Goal: Task Accomplishment & Management: Complete application form

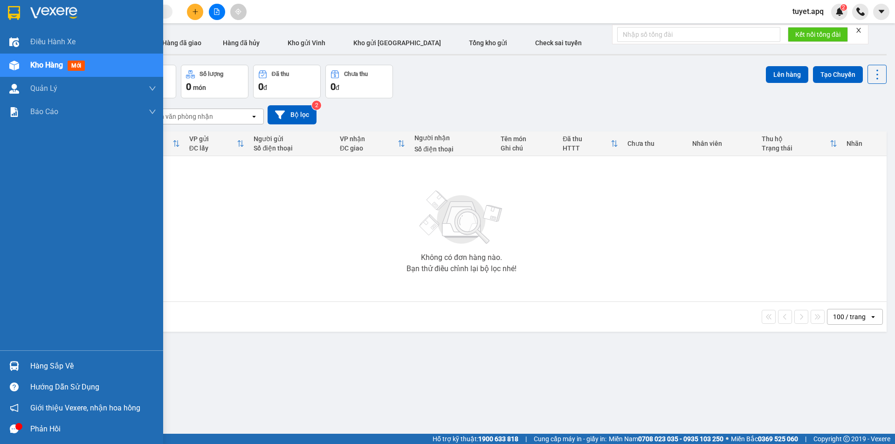
click at [13, 370] on img at bounding box center [14, 366] width 10 height 10
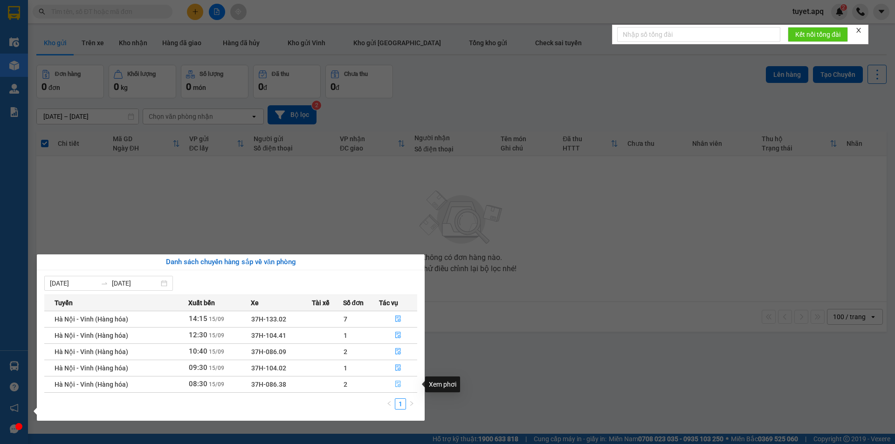
click at [400, 383] on icon "file-done" at bounding box center [398, 384] width 7 height 7
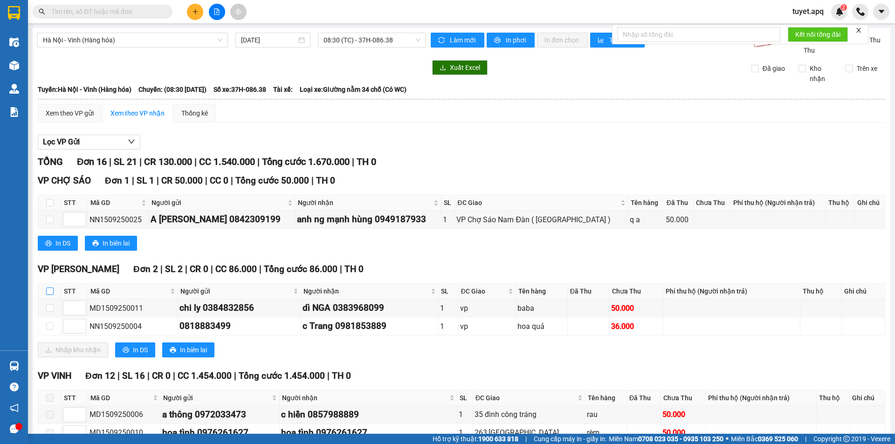
click at [50, 289] on input "checkbox" at bounding box center [49, 291] width 7 height 7
checkbox input "true"
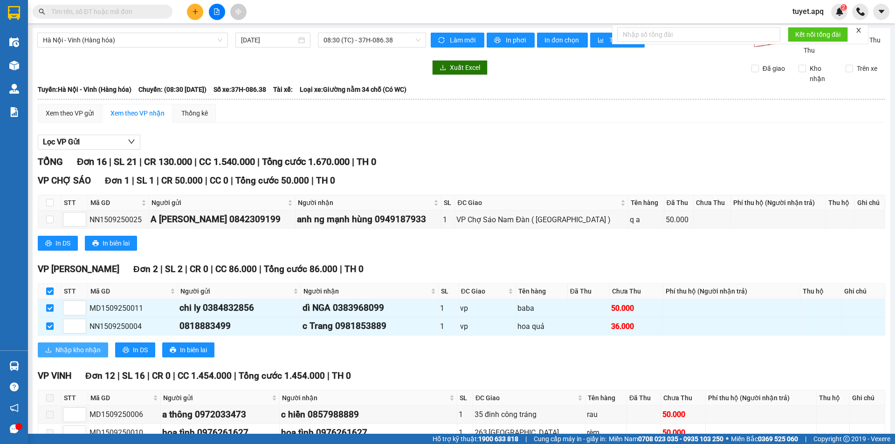
click at [83, 356] on button "Nhập kho nhận" at bounding box center [73, 350] width 70 height 15
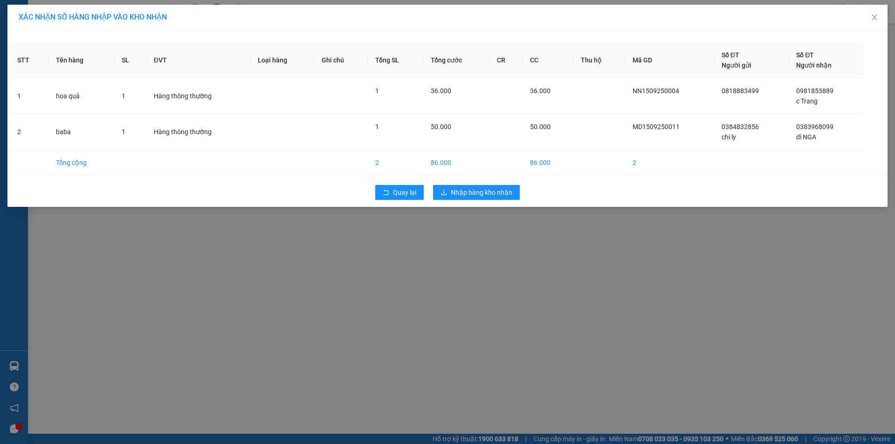
click at [492, 200] on div "Quay lại Nhập hàng kho nhận" at bounding box center [447, 192] width 875 height 24
click at [489, 191] on span "Nhập hàng kho nhận" at bounding box center [482, 192] width 62 height 10
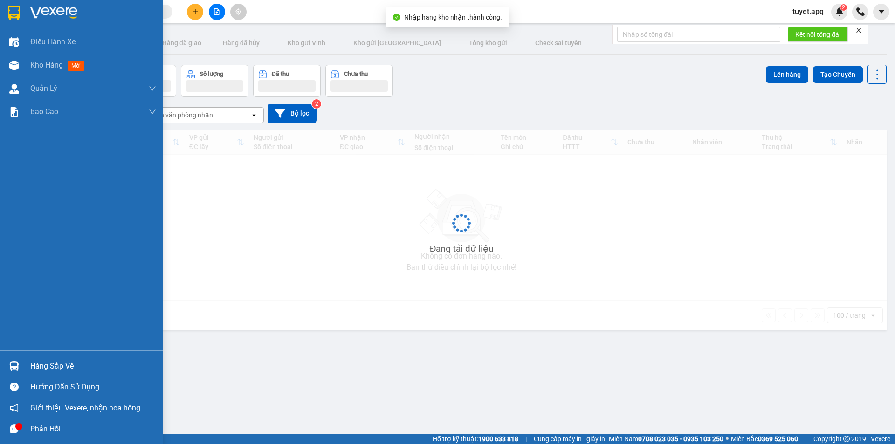
click at [14, 368] on img at bounding box center [14, 366] width 10 height 10
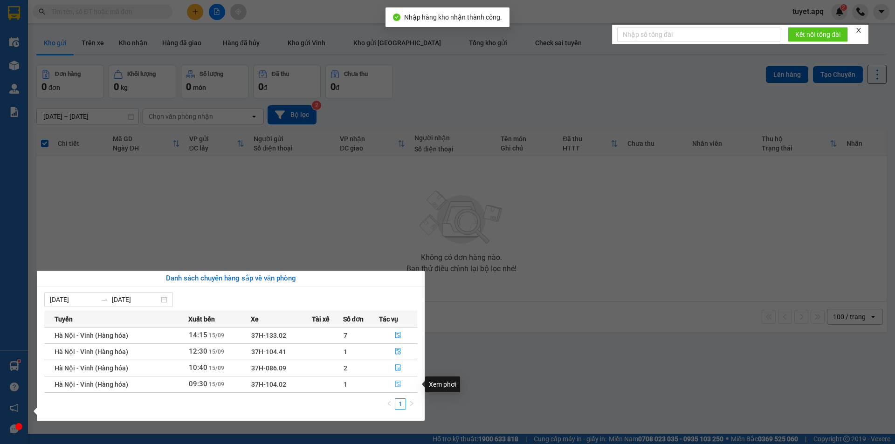
click at [399, 382] on icon "file-done" at bounding box center [398, 384] width 7 height 7
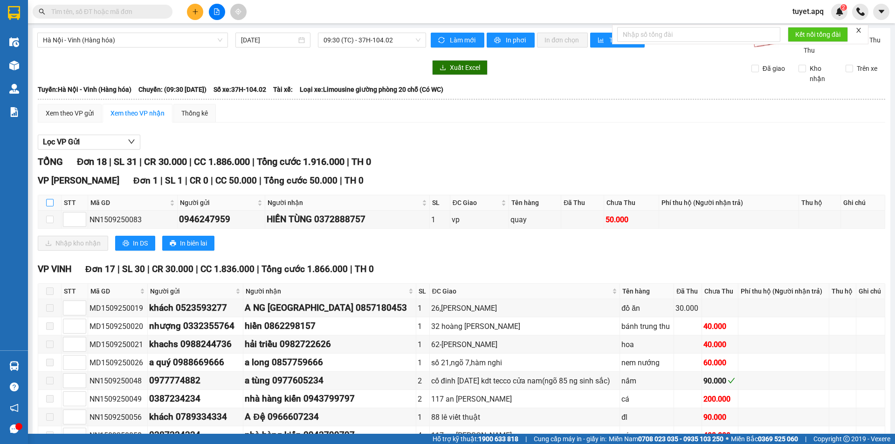
click at [50, 203] on input "checkbox" at bounding box center [49, 202] width 7 height 7
checkbox input "true"
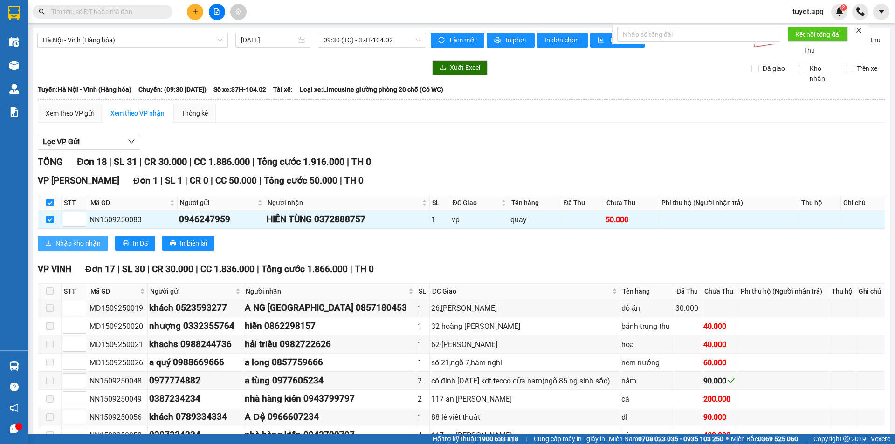
click at [81, 243] on span "Nhập kho nhận" at bounding box center [77, 243] width 45 height 10
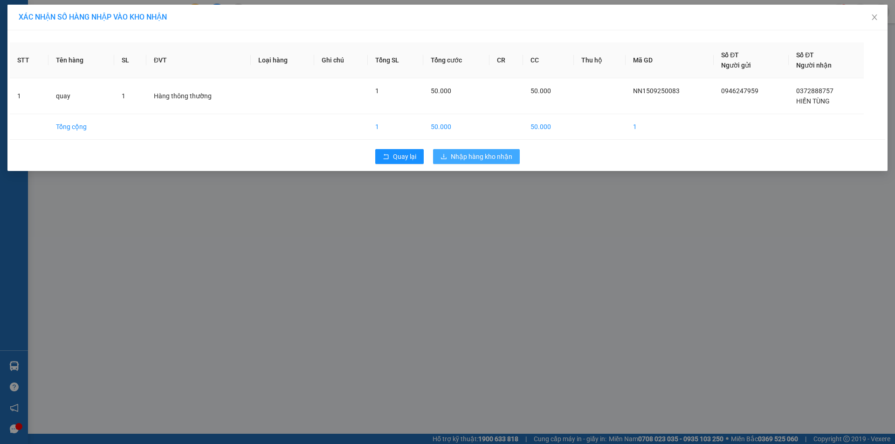
click at [475, 152] on span "Nhập hàng kho nhận" at bounding box center [482, 156] width 62 height 10
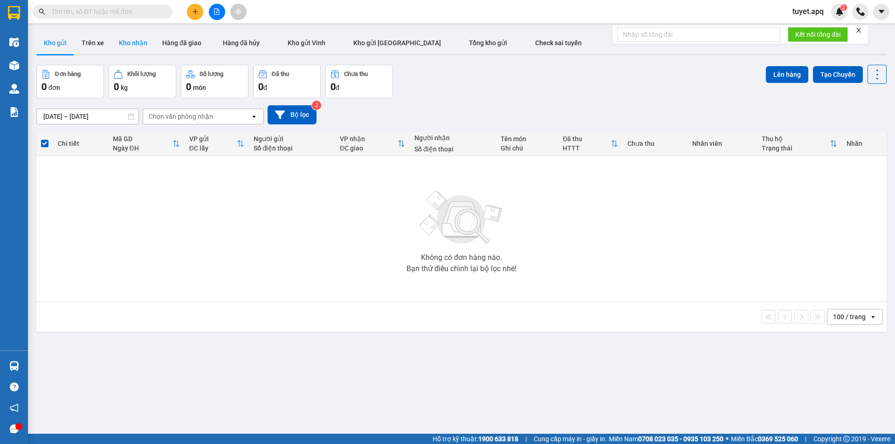
click at [130, 42] on button "Kho nhận" at bounding box center [132, 43] width 43 height 22
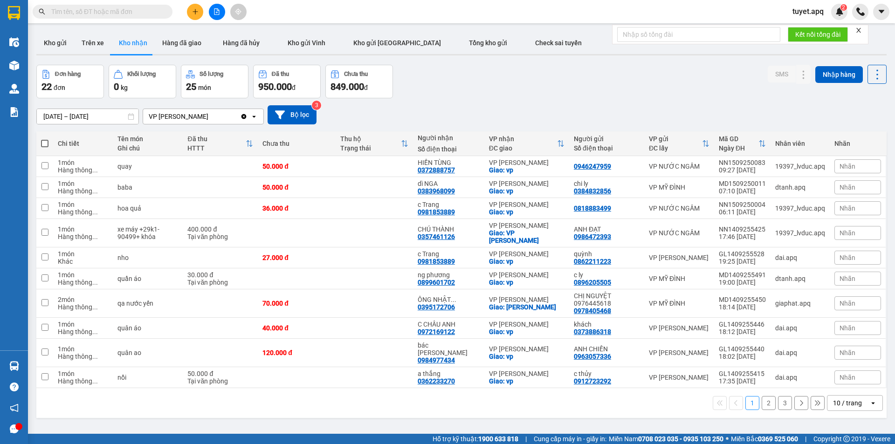
click at [846, 398] on div "10 / trang" at bounding box center [847, 402] width 29 height 9
click at [861, 370] on span "100 / trang" at bounding box center [844, 367] width 34 height 9
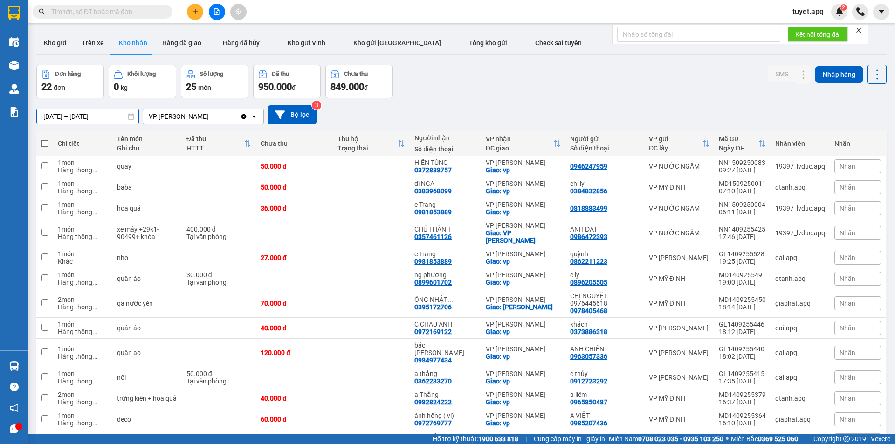
click at [48, 112] on input "15/09/2025 – 15/09/2025" at bounding box center [88, 116] width 102 height 15
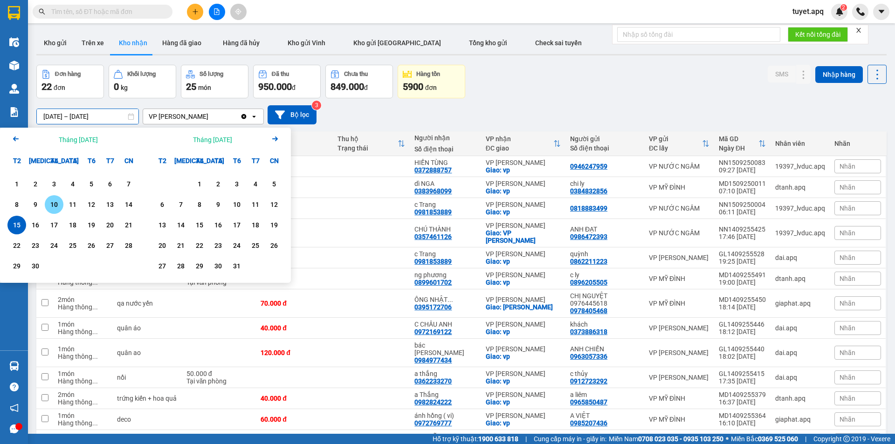
click at [54, 205] on div "10" at bounding box center [54, 204] width 13 height 11
click at [17, 226] on div "15" at bounding box center [16, 225] width 13 height 11
type input "[DATE] – [DATE]"
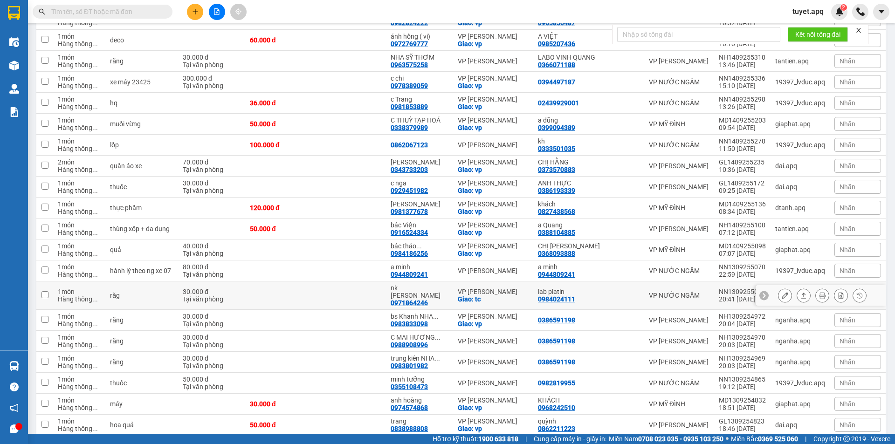
scroll to position [373, 0]
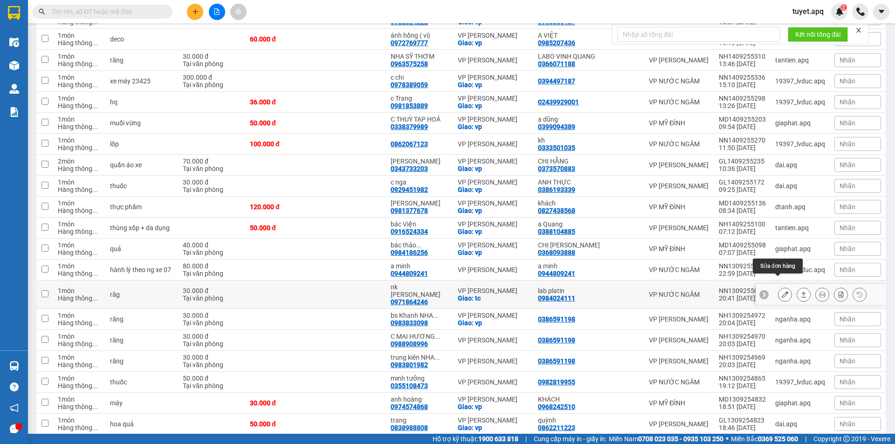
click at [782, 291] on icon at bounding box center [785, 294] width 7 height 7
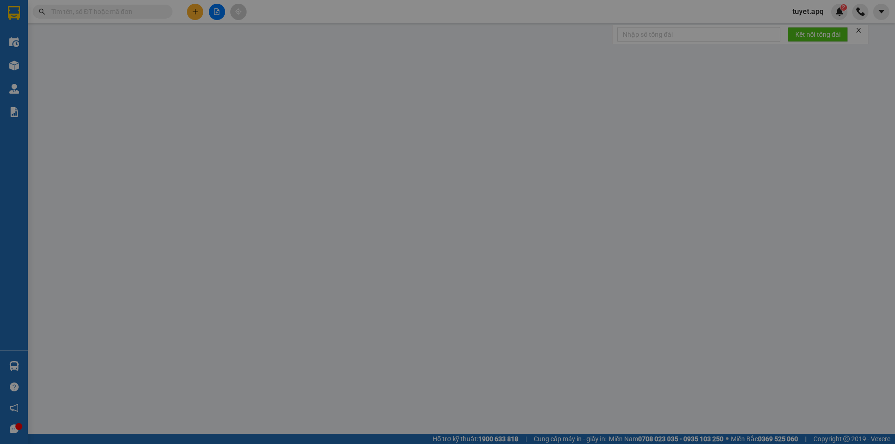
type input "0984024111"
type input "lab platin"
type input "0971864246"
type input "nk [PERSON_NAME]"
checkbox input "true"
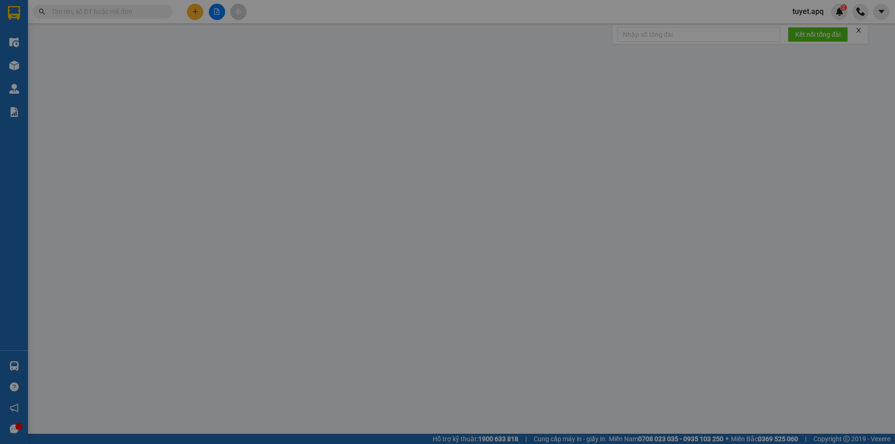
type input "tc"
type input "30.000"
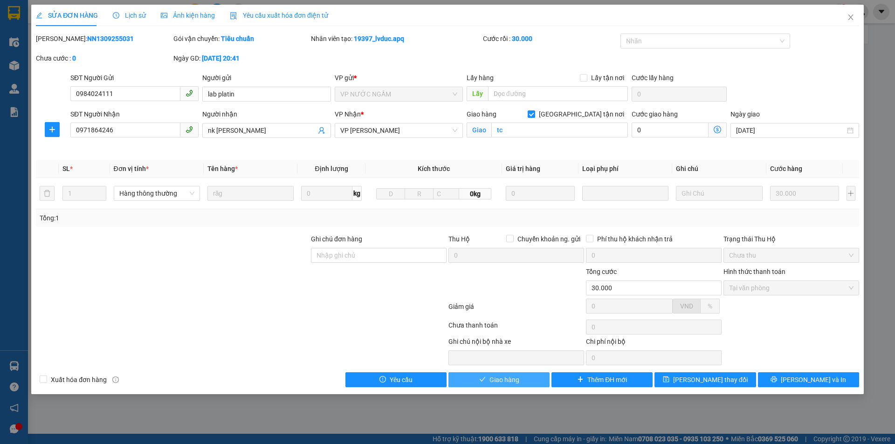
click at [492, 380] on span "Giao hàng" at bounding box center [504, 380] width 30 height 10
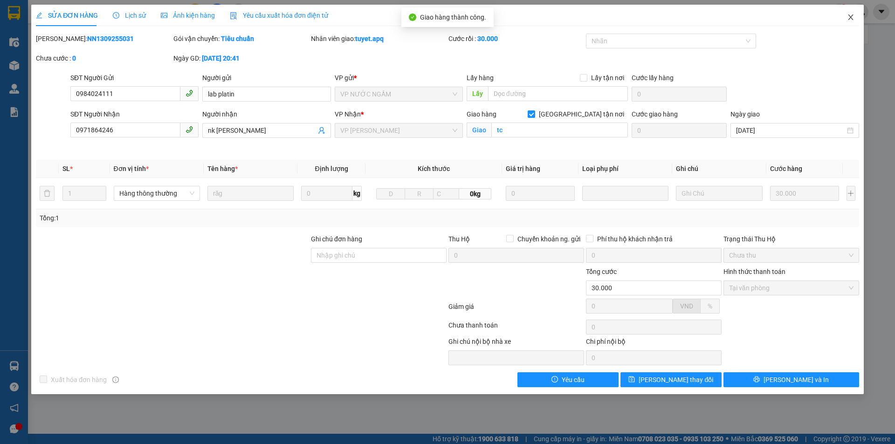
click at [849, 15] on icon "close" at bounding box center [850, 17] width 7 height 7
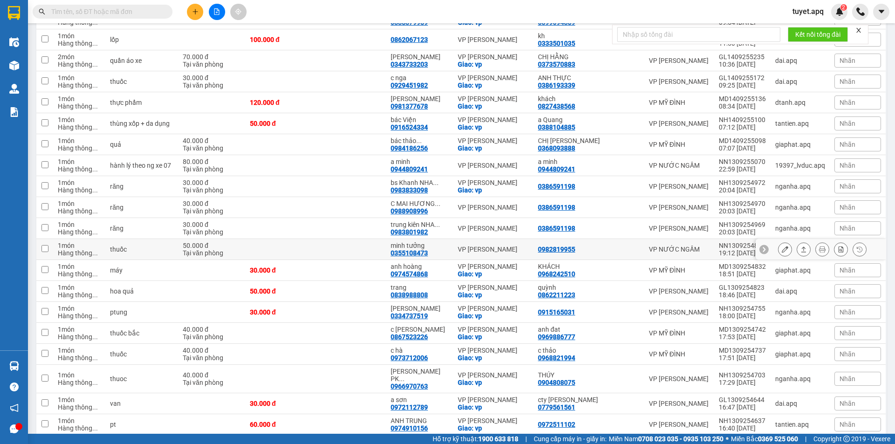
scroll to position [513, 0]
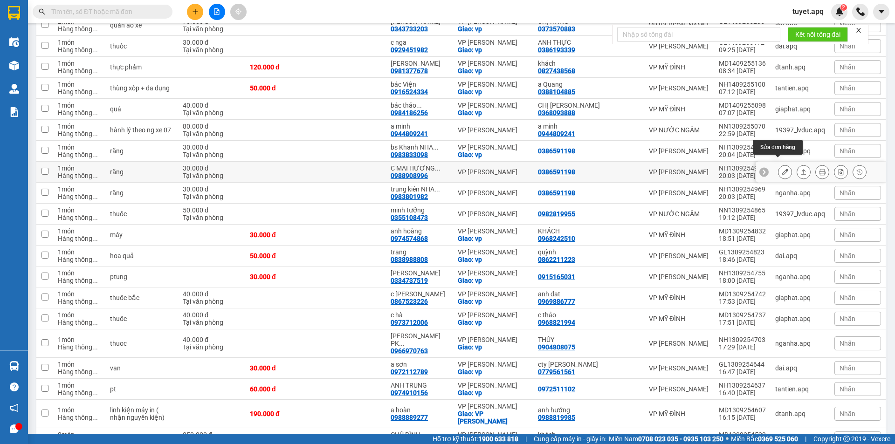
click at [782, 169] on icon at bounding box center [785, 172] width 7 height 7
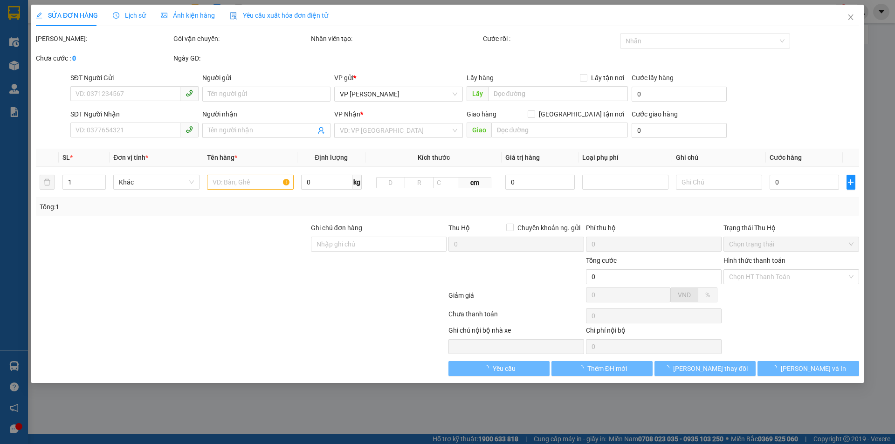
type input "0386591198"
type input "0988908996"
type input "C MAI HƯƠNG RĂNG"
type input "30.000"
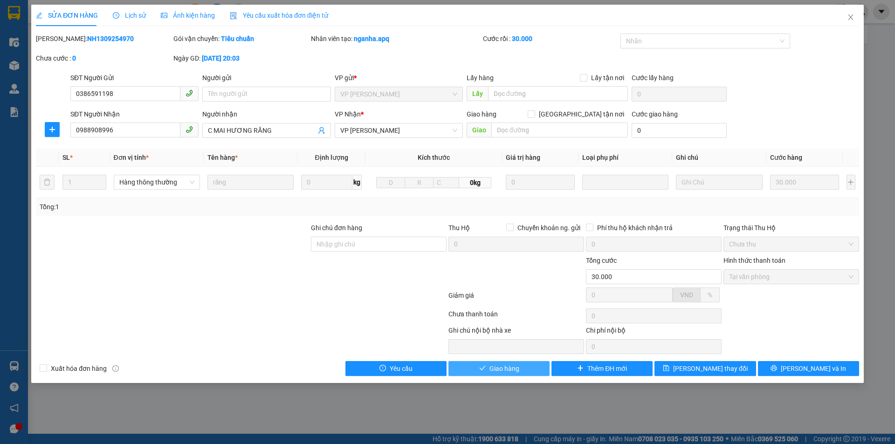
click at [495, 363] on button "Giao hàng" at bounding box center [498, 368] width 101 height 15
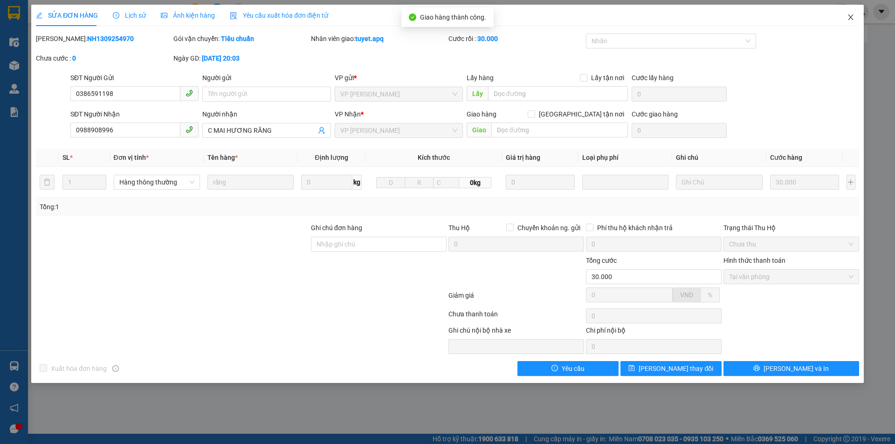
click at [851, 15] on icon "close" at bounding box center [850, 17] width 7 height 7
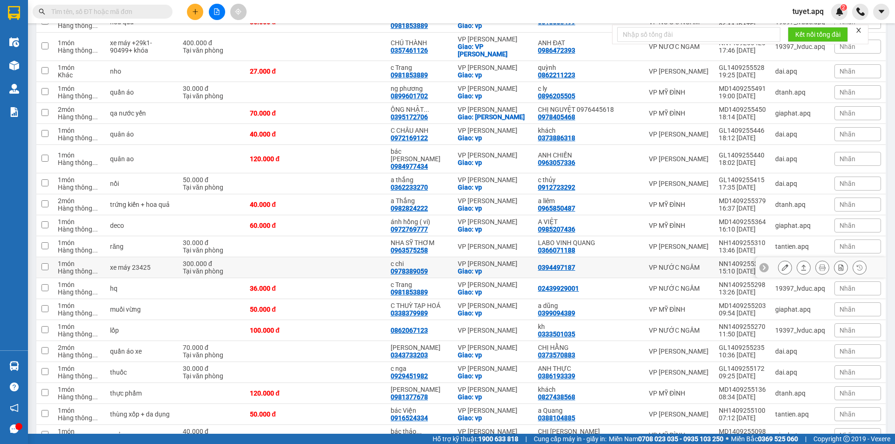
scroll to position [233, 0]
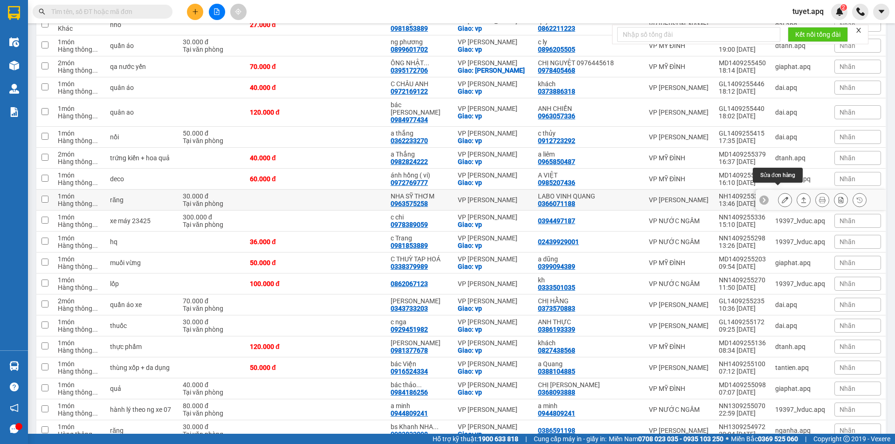
click at [782, 197] on icon at bounding box center [785, 200] width 7 height 7
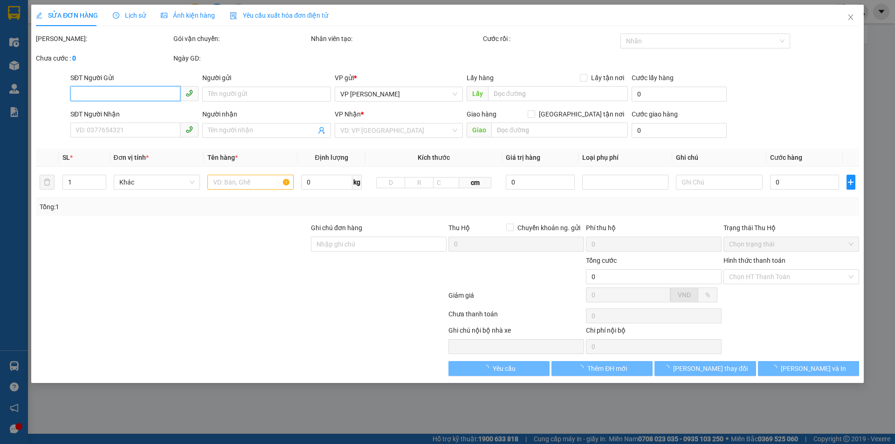
type input "0366071188"
type input "LABO VINH QUANG"
type input "0963575258"
type input "NHA SỸ THƠM"
type input "30.000"
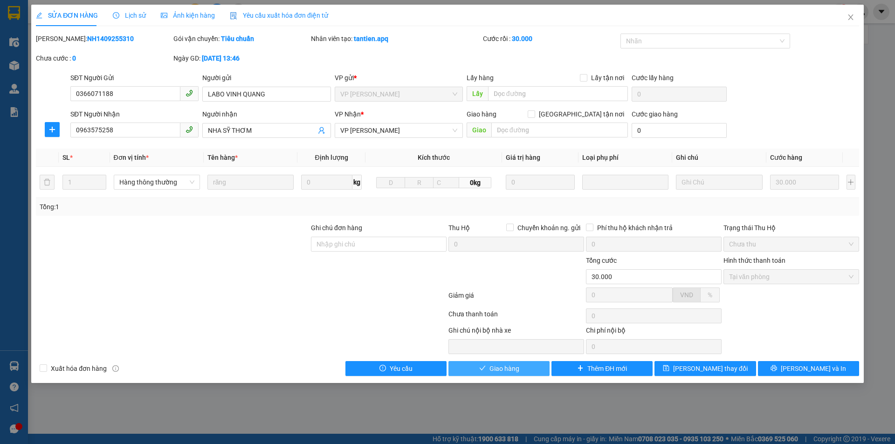
click at [517, 371] on span "Giao hàng" at bounding box center [504, 369] width 30 height 10
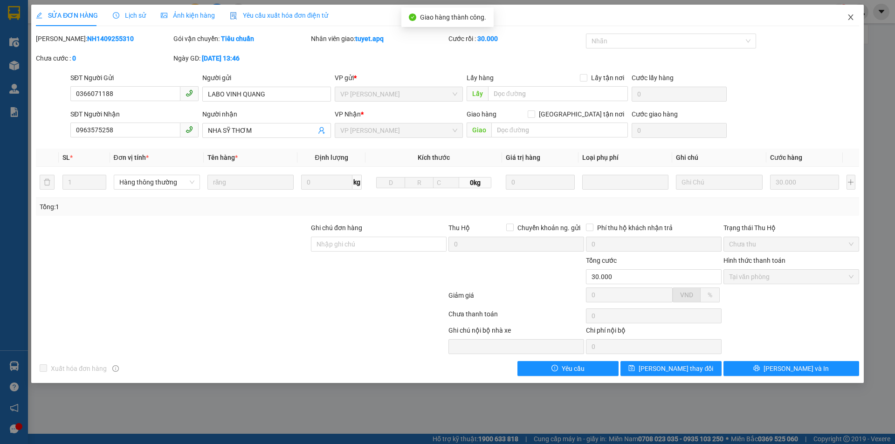
click at [844, 18] on span "Close" at bounding box center [850, 18] width 26 height 26
click at [849, 18] on div "tuyet.apq 2" at bounding box center [840, 12] width 110 height 16
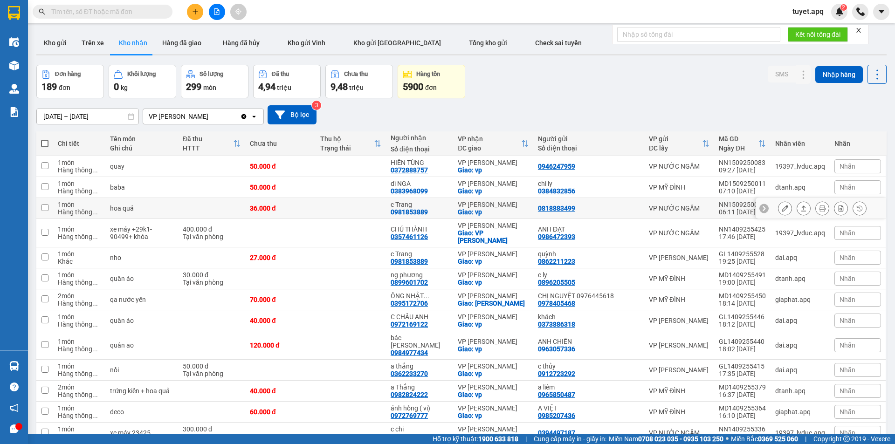
click at [755, 208] on div at bounding box center [820, 208] width 130 height 21
click at [785, 208] on div at bounding box center [822, 208] width 89 height 14
click at [782, 208] on icon at bounding box center [785, 208] width 7 height 7
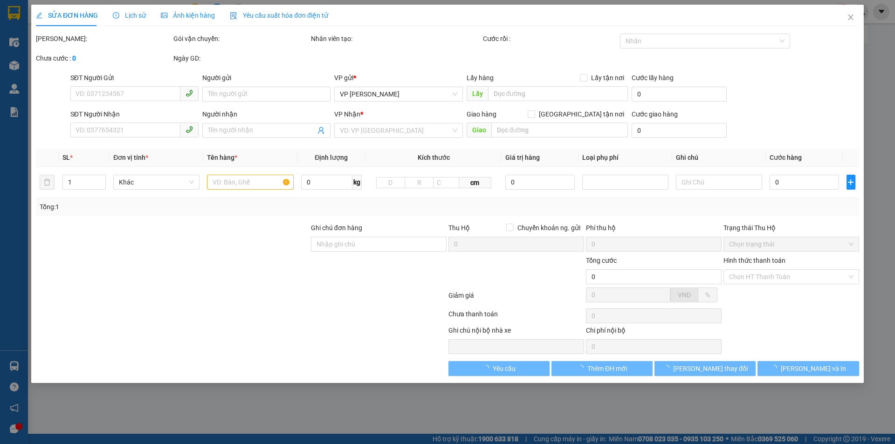
type input "0818883499"
type input "0981853889"
type input "c Trang"
checkbox input "true"
type input "vp"
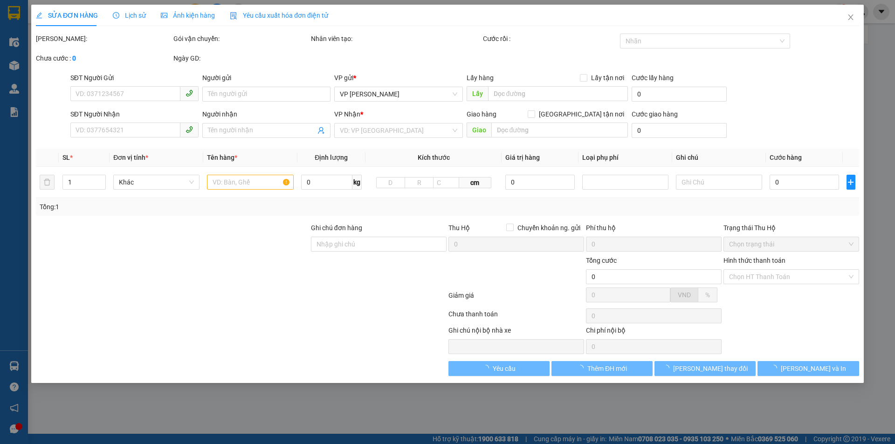
type input "36.000"
type input "10"
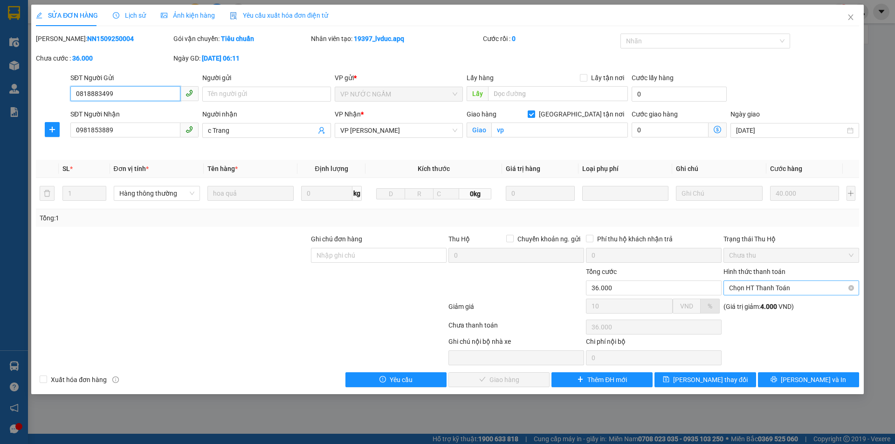
click at [797, 288] on span "Chọn HT Thanh Toán" at bounding box center [791, 288] width 124 height 14
click at [774, 310] on div "Tại văn phòng" at bounding box center [791, 307] width 124 height 10
type input "0"
click at [501, 380] on span "[PERSON_NAME] và Giao hàng" at bounding box center [510, 380] width 89 height 10
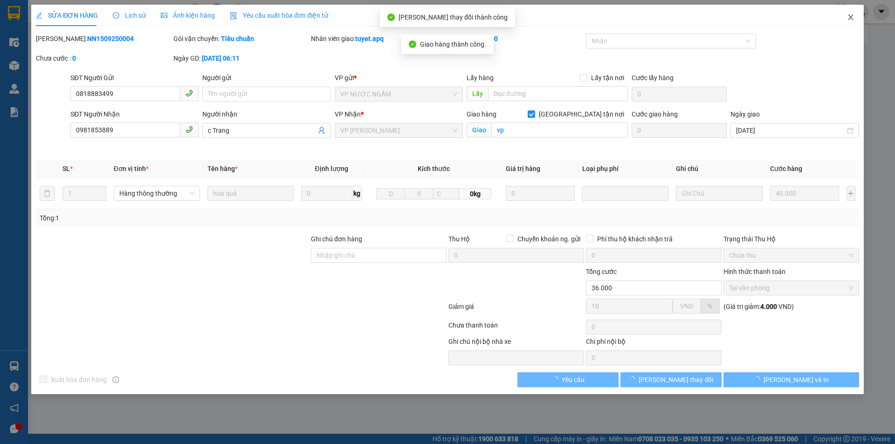
click at [852, 19] on icon "close" at bounding box center [850, 17] width 7 height 7
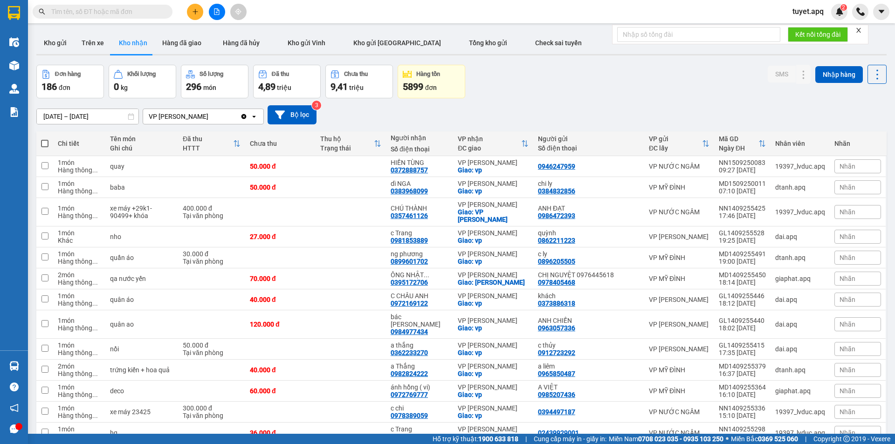
scroll to position [839, 0]
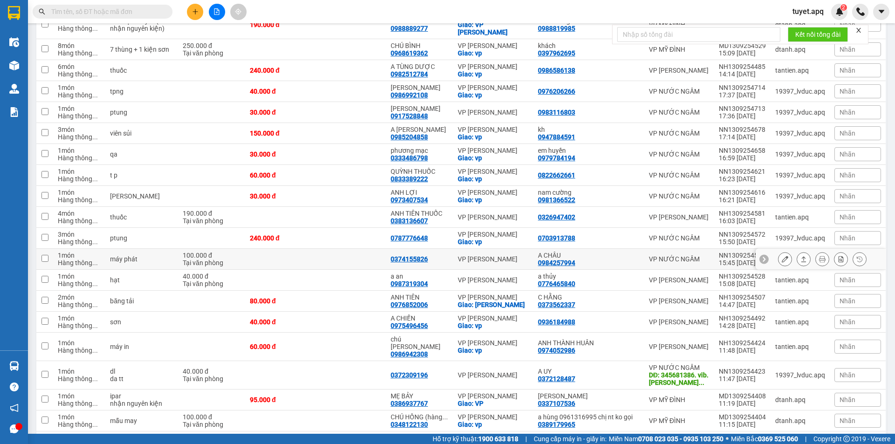
click at [52, 249] on td at bounding box center [44, 259] width 17 height 21
checkbox input "true"
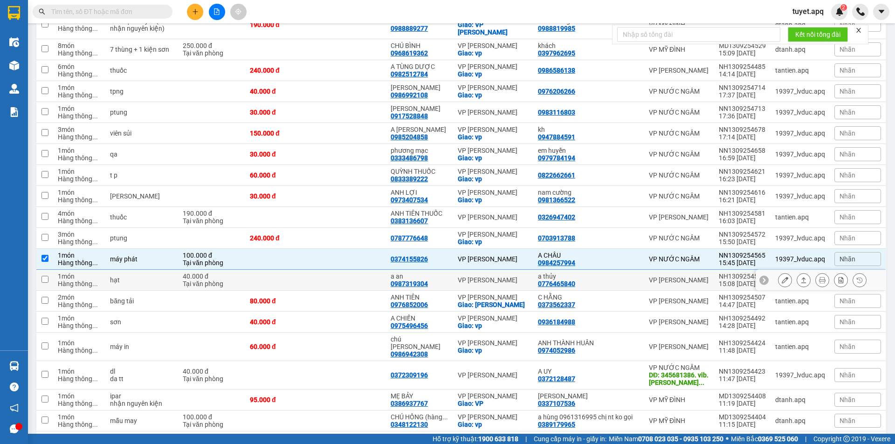
click at [48, 270] on td at bounding box center [44, 280] width 17 height 21
checkbox input "true"
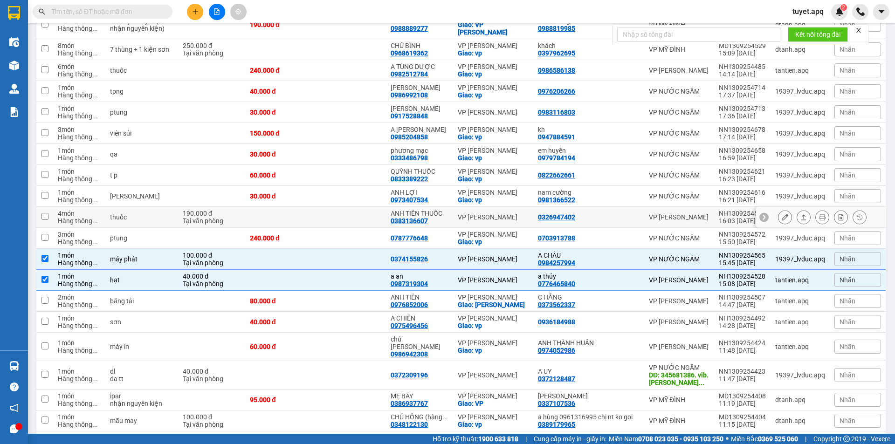
click at [46, 213] on input "checkbox" at bounding box center [44, 216] width 7 height 7
checkbox input "true"
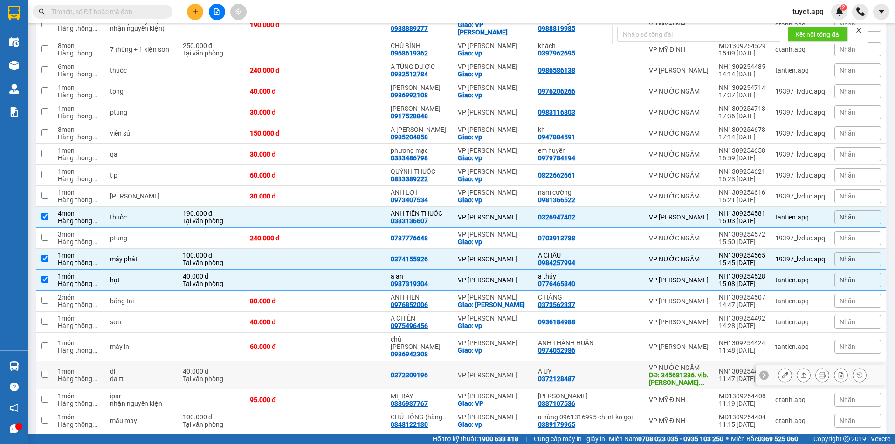
click at [42, 371] on input "checkbox" at bounding box center [44, 374] width 7 height 7
checkbox input "true"
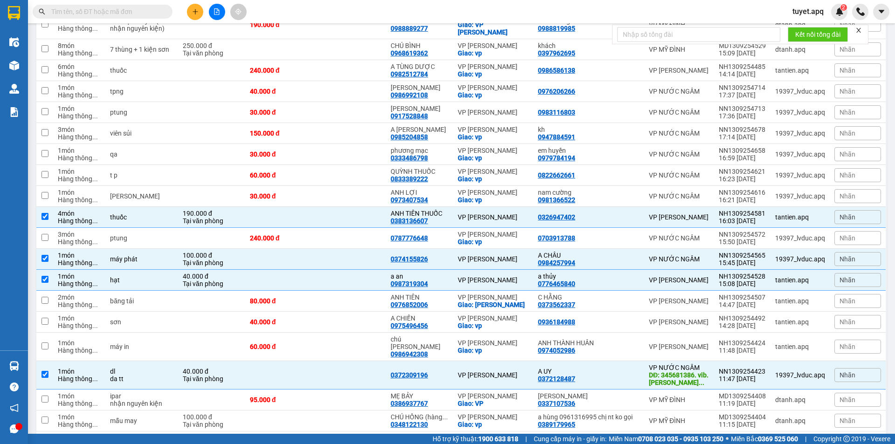
scroll to position [932, 0]
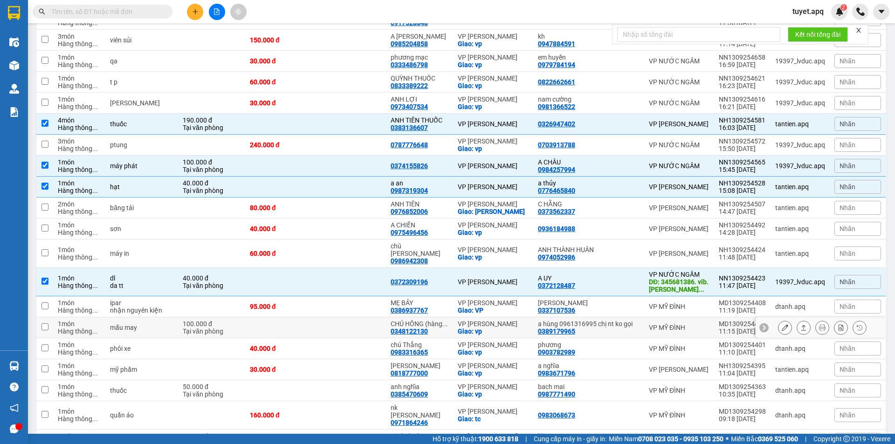
click at [46, 323] on input "checkbox" at bounding box center [44, 326] width 7 height 7
checkbox input "true"
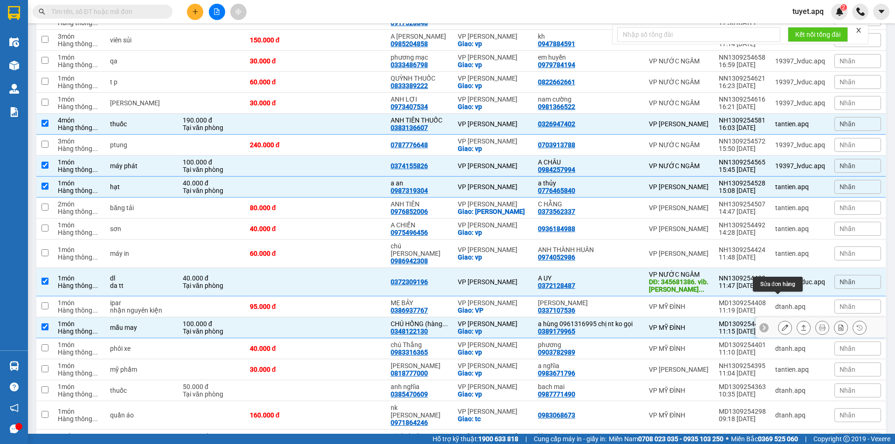
click at [782, 324] on icon at bounding box center [785, 327] width 7 height 7
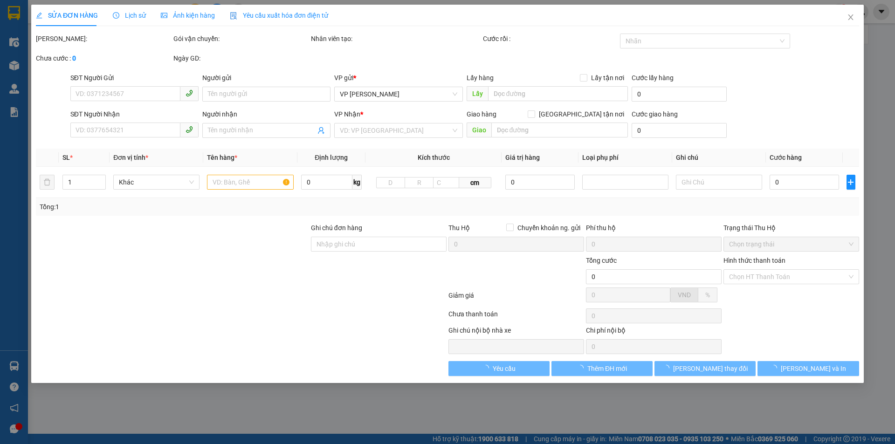
type input "0389179965"
type input "a hùng 0961316995 chị nt ko gọi"
type input "0348122130"
type input "CHÚ HỒNG (hàng về Gọi kh lấy hàng)"
checkbox input "true"
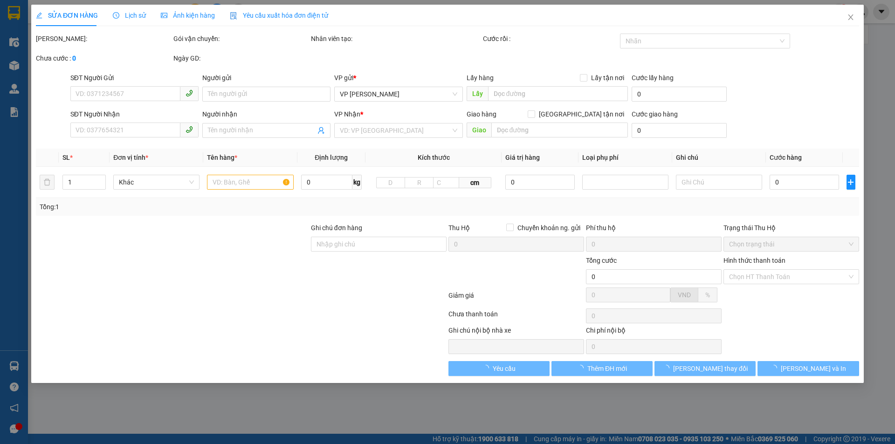
type input "vp"
type input "100.000"
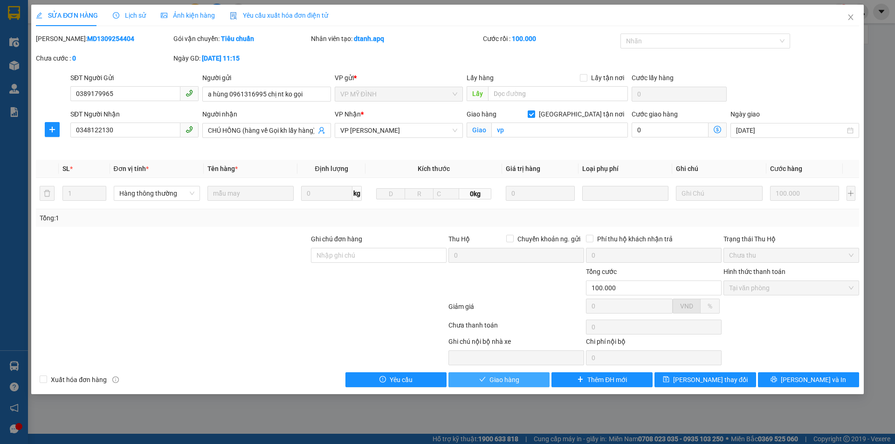
click at [521, 380] on button "Giao hàng" at bounding box center [498, 379] width 101 height 15
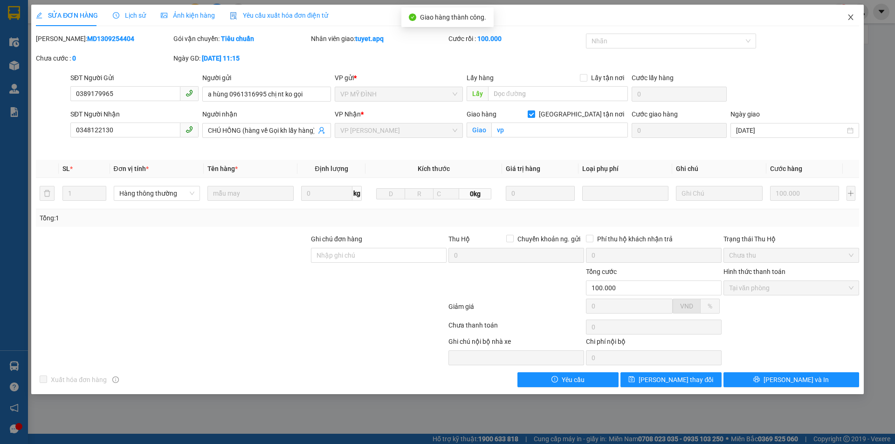
click at [850, 16] on icon "close" at bounding box center [850, 17] width 7 height 7
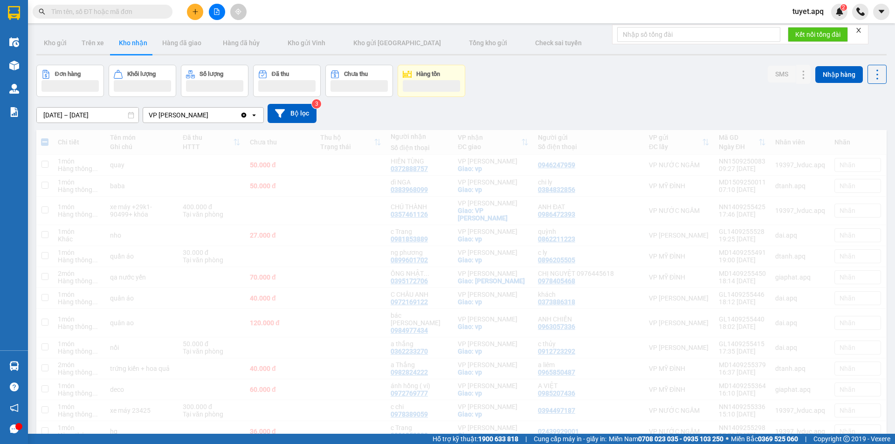
click at [852, 16] on div at bounding box center [860, 12] width 16 height 16
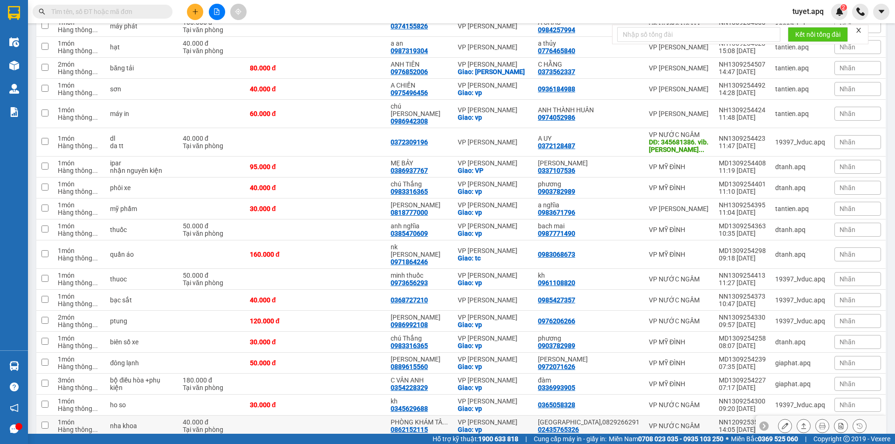
scroll to position [1165, 0]
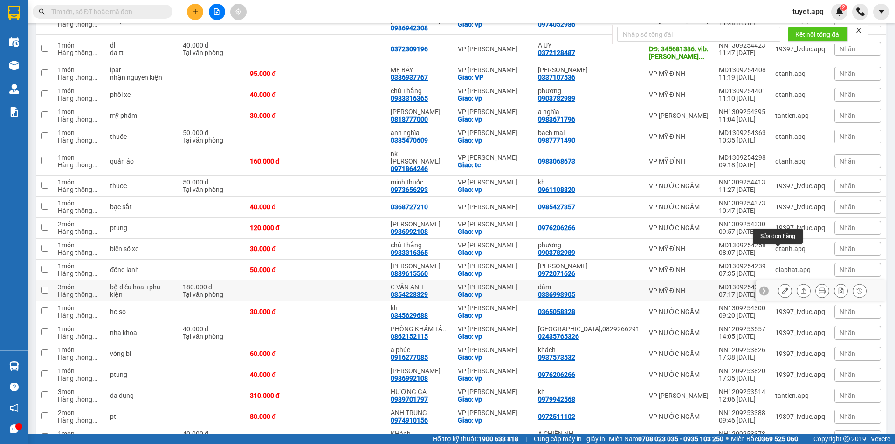
click at [781, 283] on button at bounding box center [784, 291] width 13 height 16
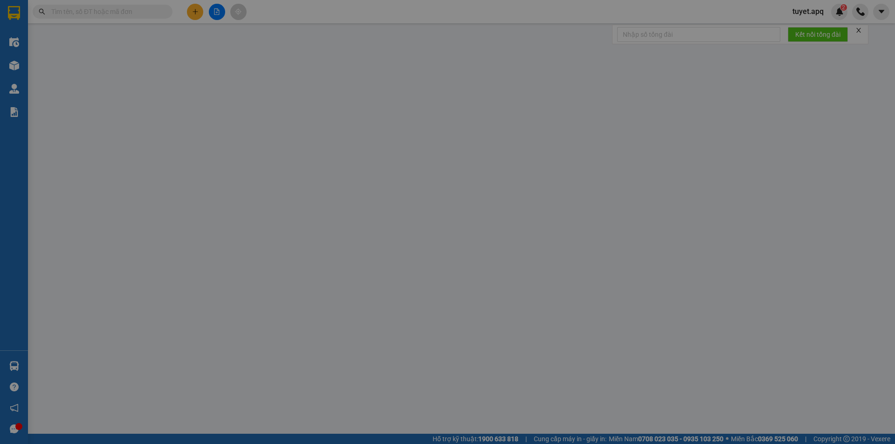
type input "0336993905"
type input "đàm"
type input "0354228329"
type input "C VÂN ANH"
checkbox input "true"
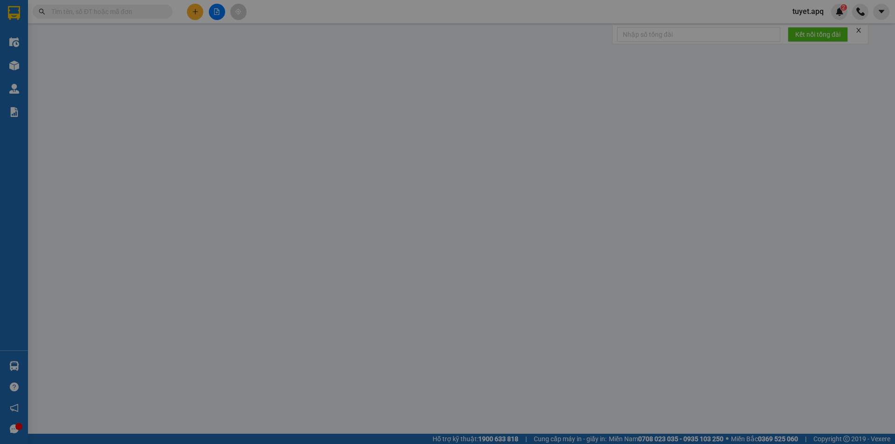
type input "vp"
type input "180.000"
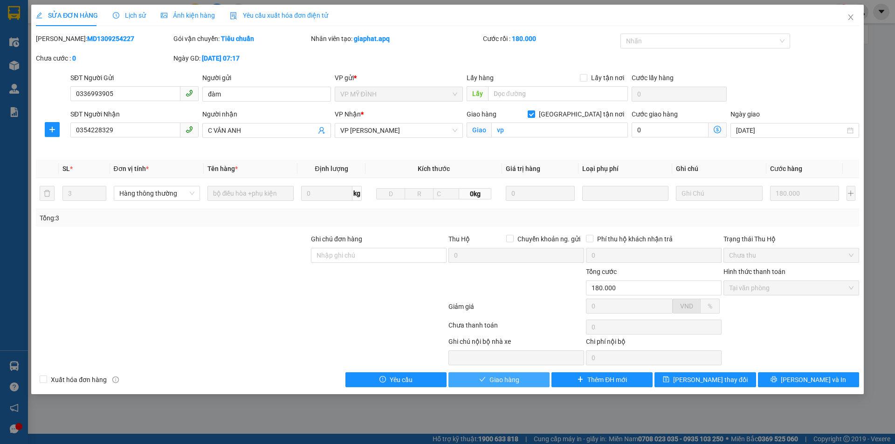
click at [512, 374] on button "Giao hàng" at bounding box center [498, 379] width 101 height 15
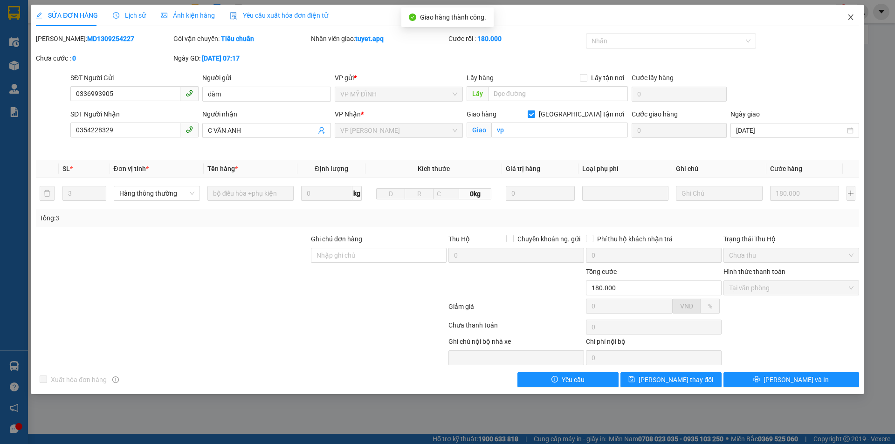
click at [852, 20] on icon "close" at bounding box center [850, 17] width 5 height 6
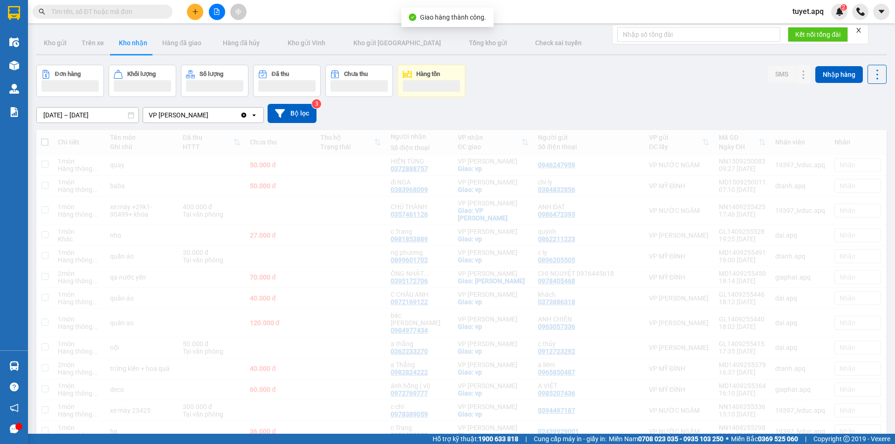
click at [850, 15] on div "tuyet.apq 2" at bounding box center [840, 12] width 110 height 16
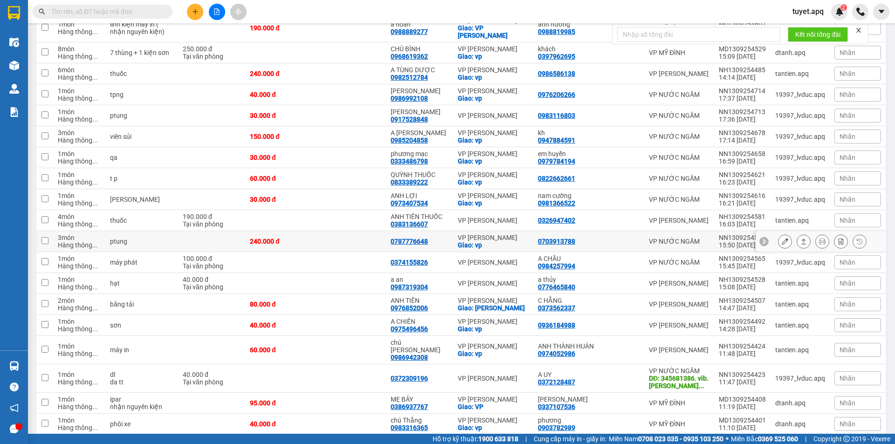
scroll to position [979, 0]
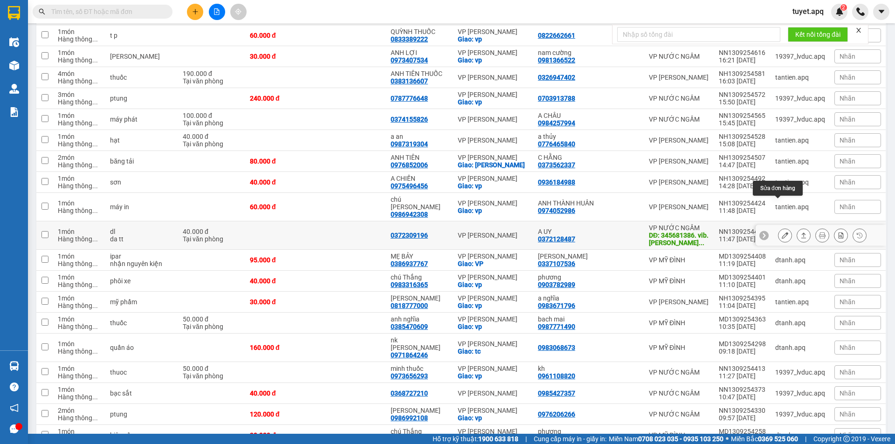
click at [782, 232] on icon at bounding box center [785, 235] width 7 height 7
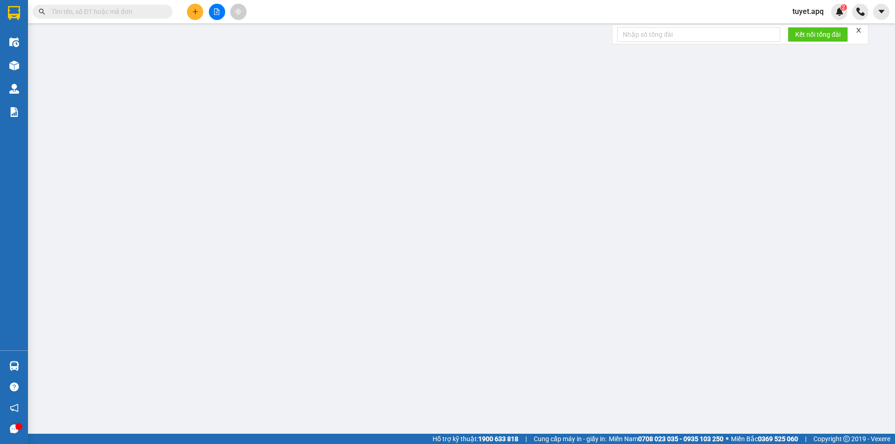
type input "0372128487"
type input "A UY"
type input "345681386. vib. [PERSON_NAME]"
type input "0372309196"
type input "40.000"
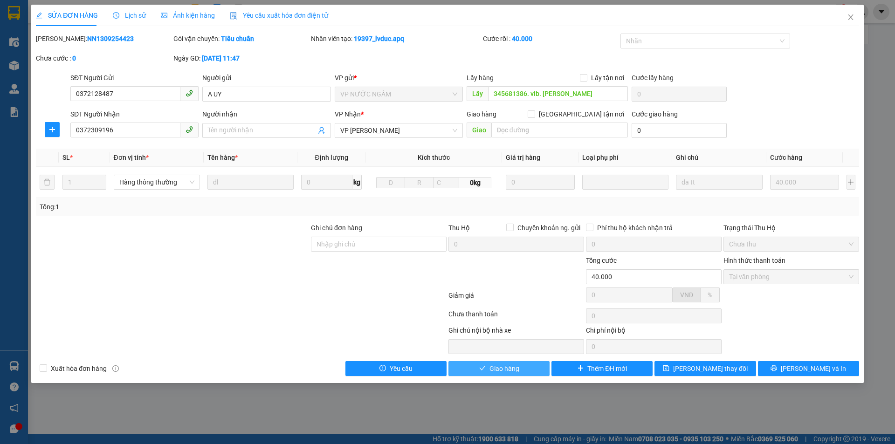
click at [513, 369] on span "Giao hàng" at bounding box center [504, 369] width 30 height 10
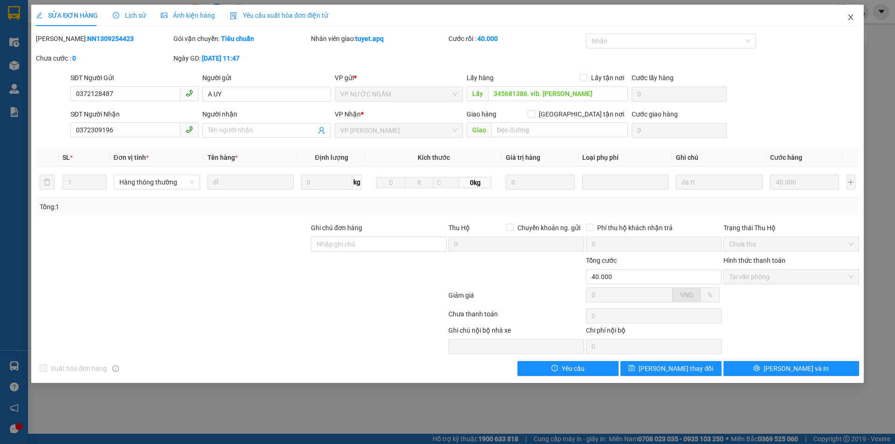
click at [853, 18] on icon "close" at bounding box center [850, 17] width 7 height 7
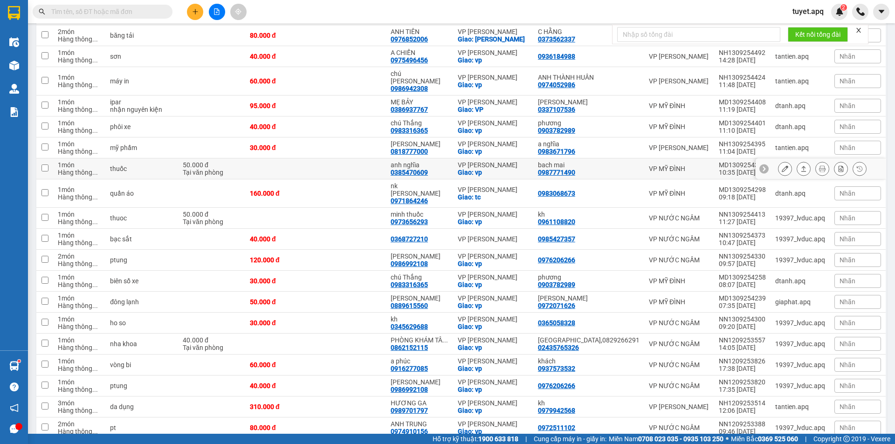
scroll to position [1119, 0]
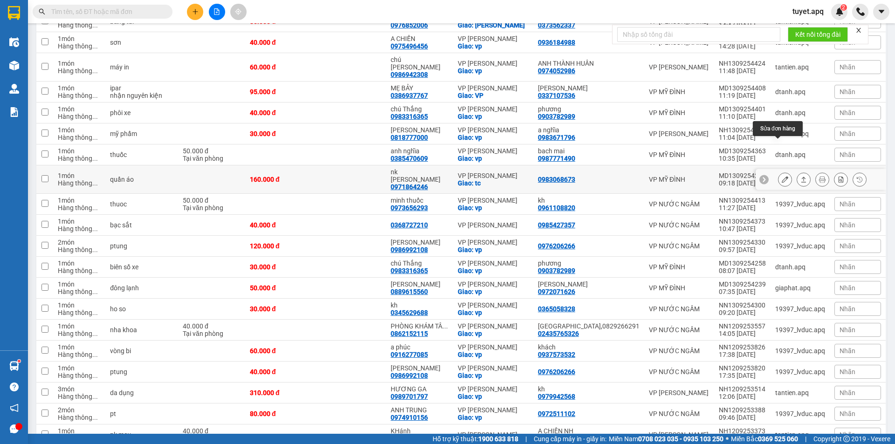
click at [782, 176] on icon at bounding box center [785, 179] width 7 height 7
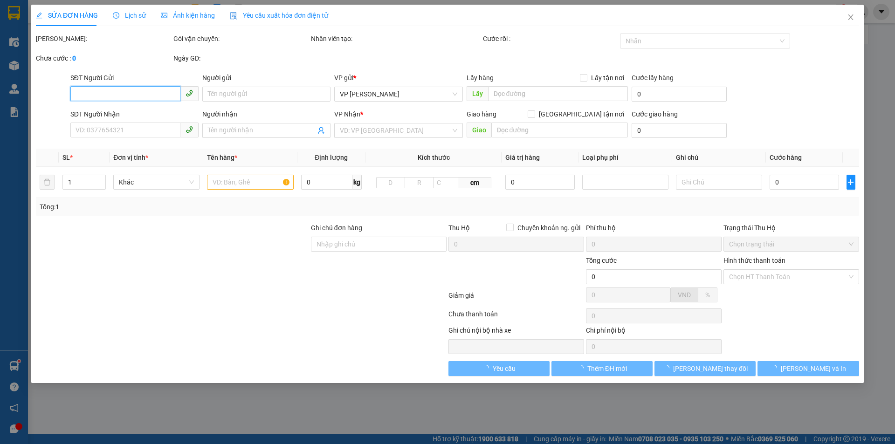
type input "0983068673"
type input "0971864246"
type input "nk [PERSON_NAME]"
checkbox input "true"
type input "tc"
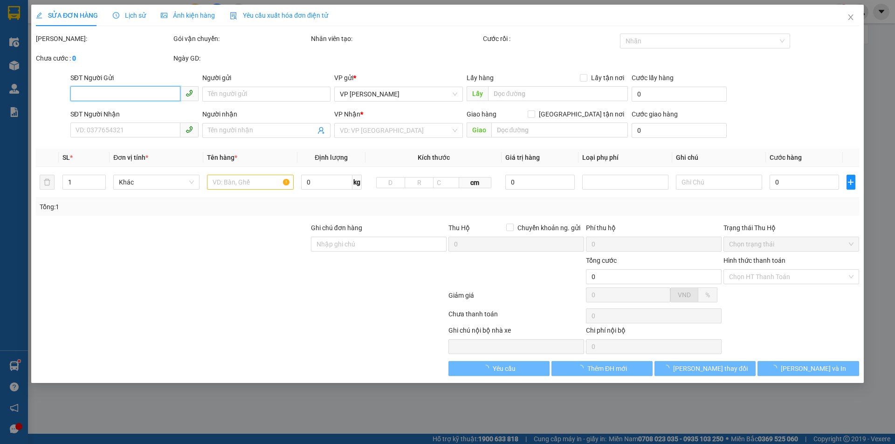
type input "160.000"
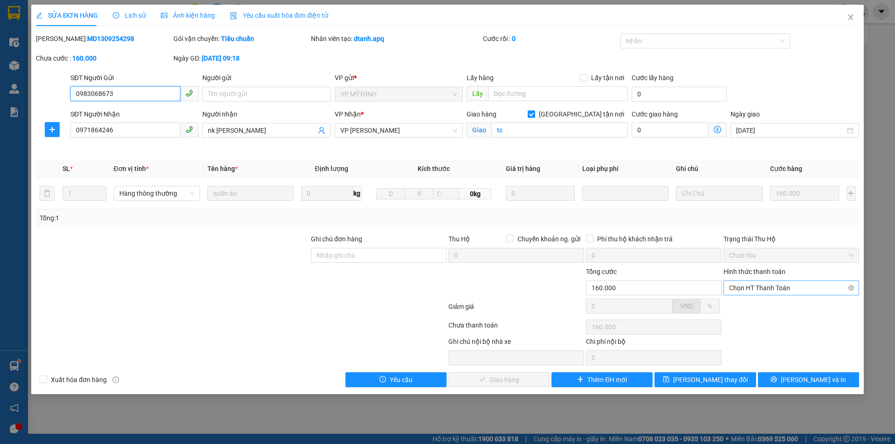
click at [753, 284] on span "Chọn HT Thanh Toán" at bounding box center [791, 288] width 124 height 14
click at [740, 306] on div "Tại văn phòng" at bounding box center [791, 307] width 124 height 10
type input "0"
click at [489, 383] on span "[PERSON_NAME] và Giao hàng" at bounding box center [510, 380] width 89 height 10
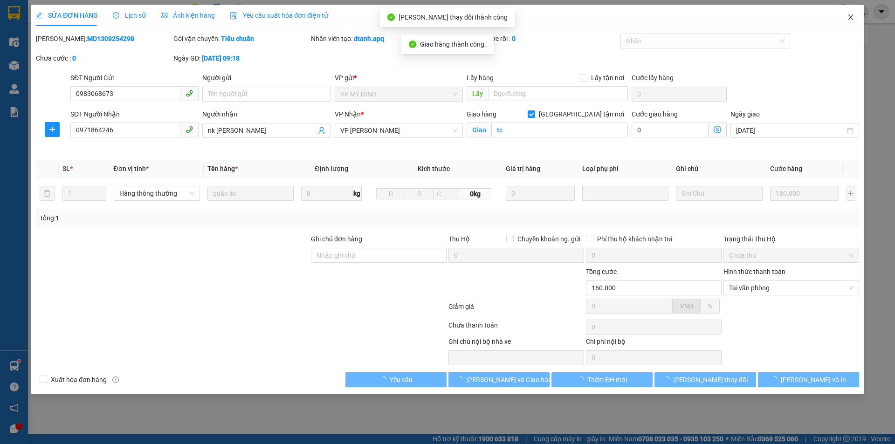
click at [850, 19] on icon "close" at bounding box center [850, 17] width 5 height 6
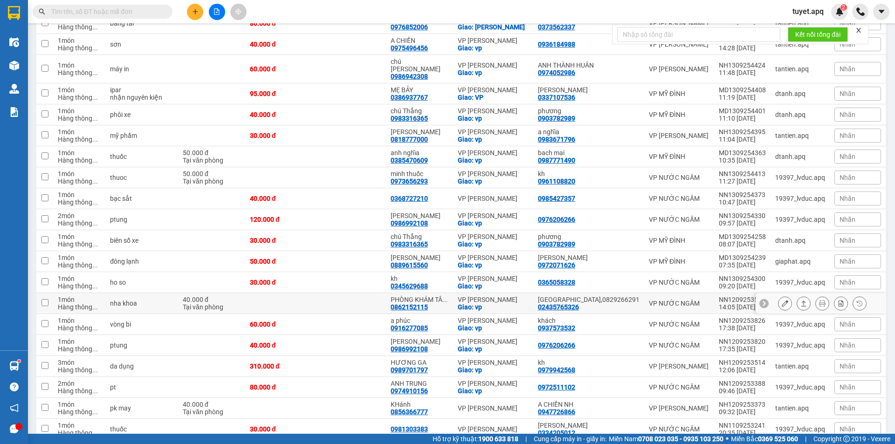
scroll to position [1119, 0]
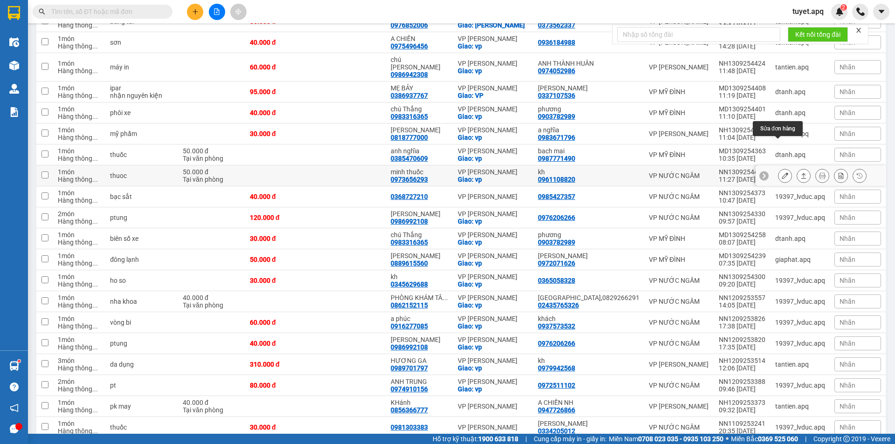
click at [782, 172] on icon at bounding box center [785, 175] width 7 height 7
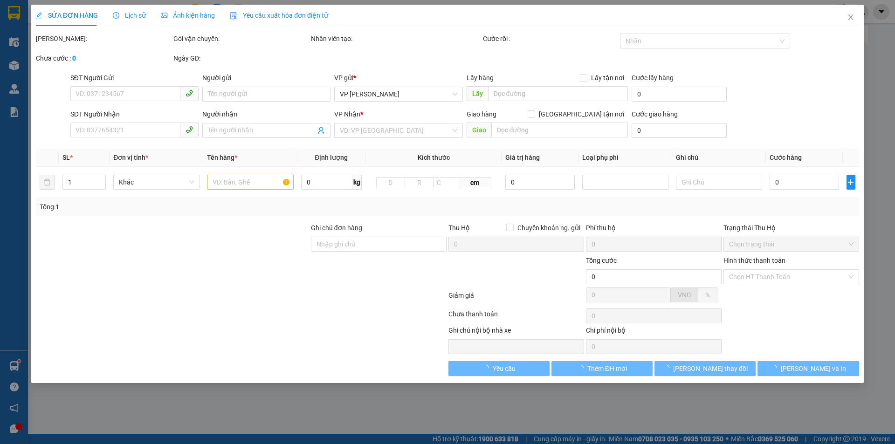
type input "0961108820"
type input "kh"
type input "0973656293"
type input "minh thuốc"
checkbox input "true"
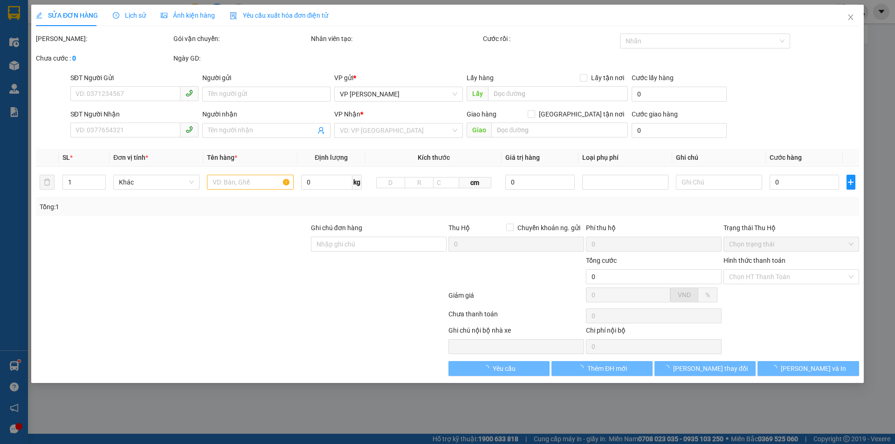
type input "vp"
type input "50.000"
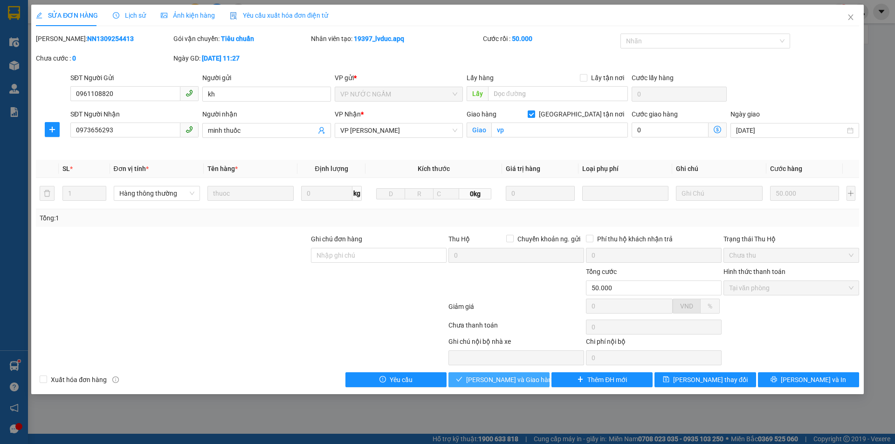
click at [523, 380] on span "[PERSON_NAME] và Giao hàng" at bounding box center [510, 380] width 89 height 10
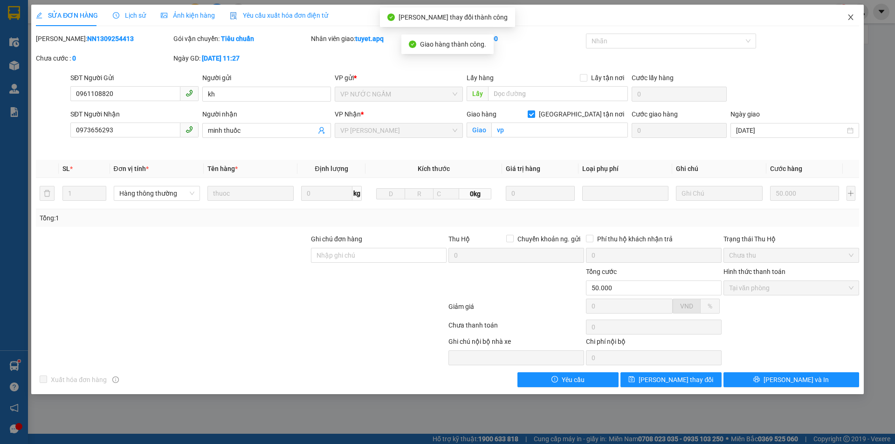
click at [848, 14] on icon "close" at bounding box center [850, 17] width 7 height 7
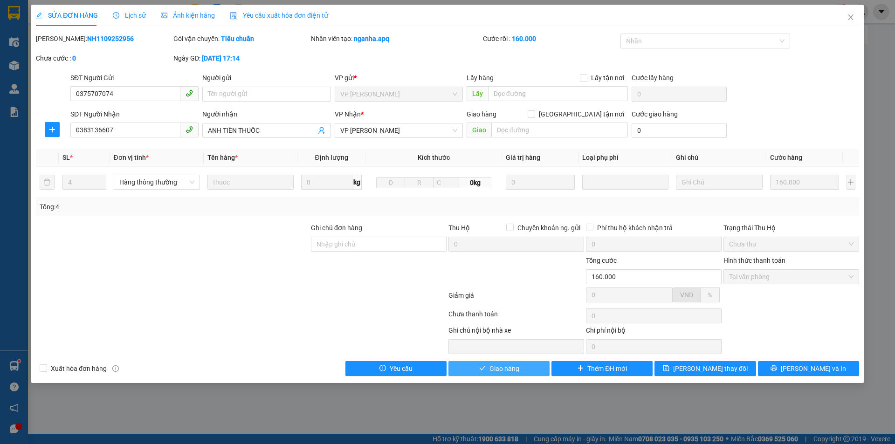
click at [489, 372] on span "Giao hàng" at bounding box center [504, 369] width 30 height 10
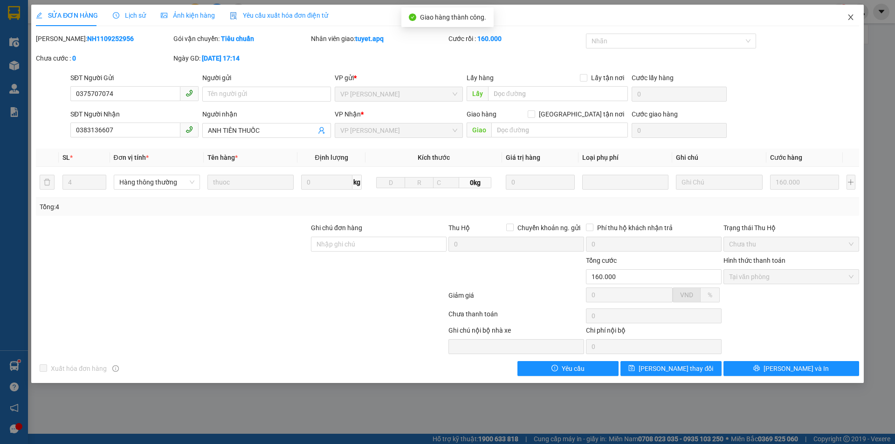
click at [851, 19] on icon "close" at bounding box center [850, 17] width 5 height 6
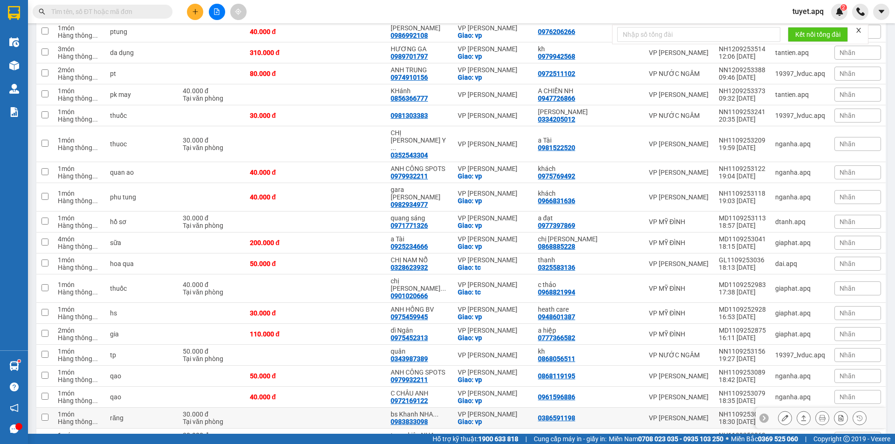
scroll to position [1445, 0]
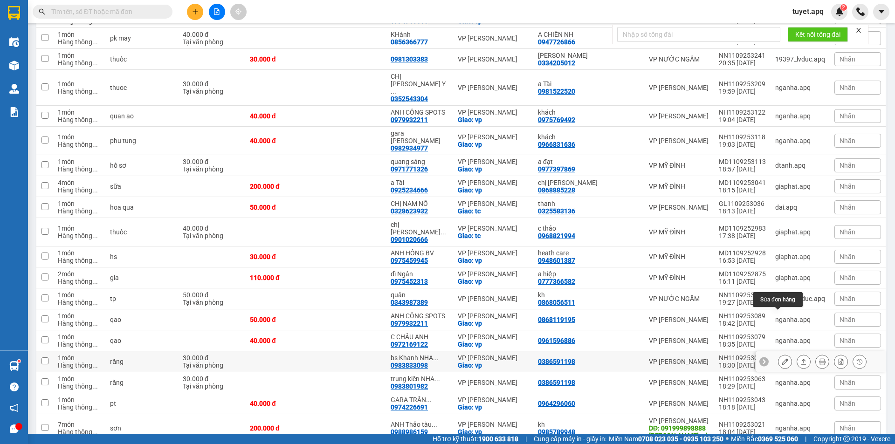
click at [782, 358] on icon at bounding box center [785, 361] width 7 height 7
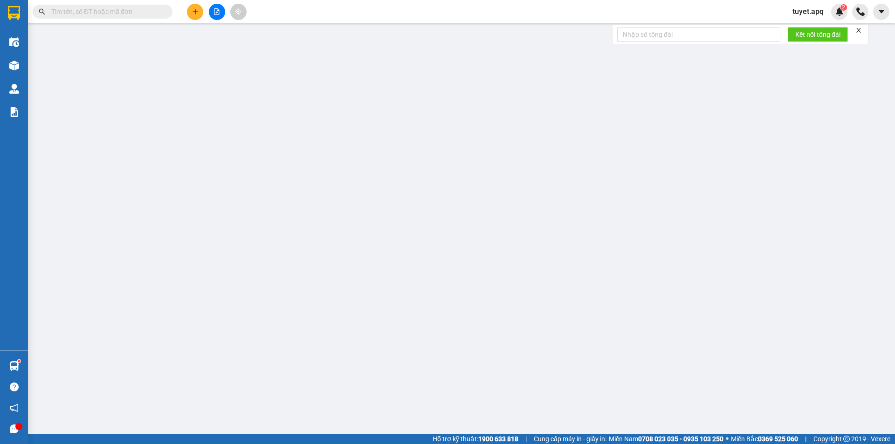
type input "0386591198"
type input "0983833098"
type input "bs Khanh NHA KHOA"
checkbox input "true"
type input "vp"
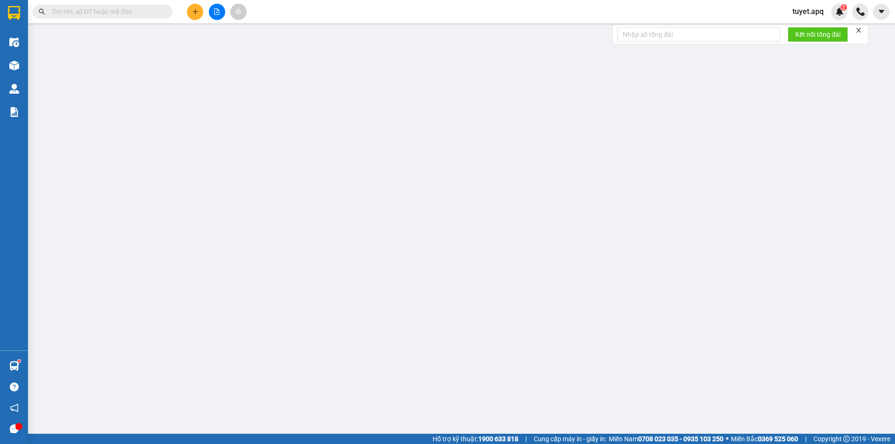
type input "30.000"
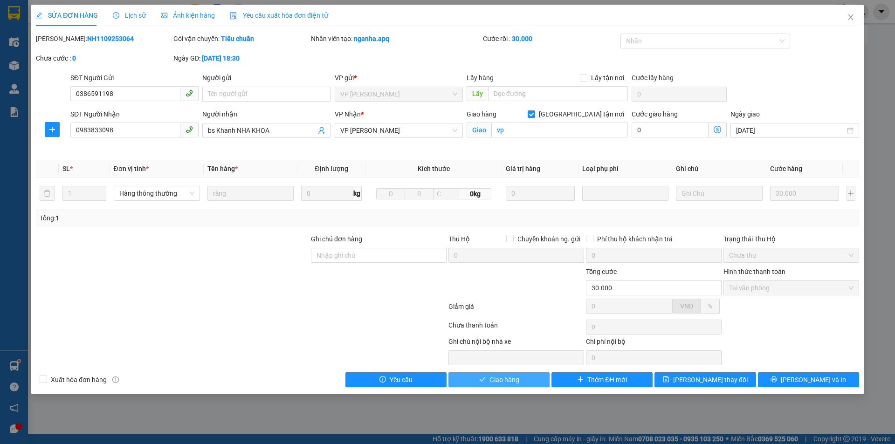
click at [508, 377] on span "Giao hàng" at bounding box center [504, 380] width 30 height 10
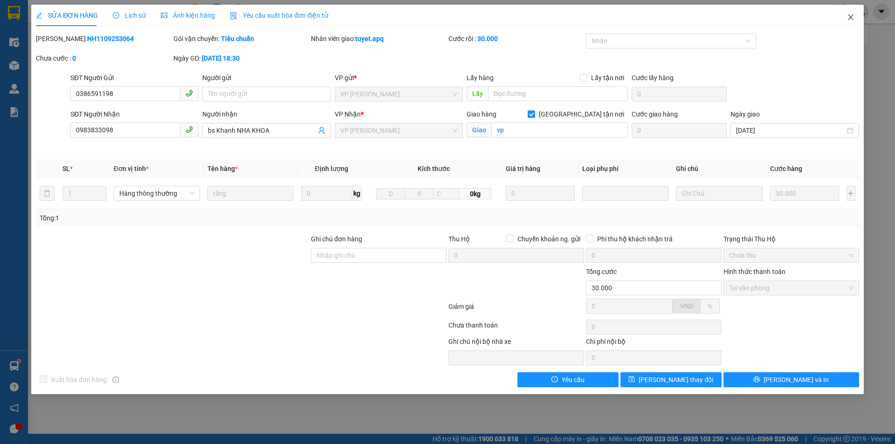
click at [847, 19] on icon "close" at bounding box center [850, 17] width 7 height 7
click at [850, 19] on div "tuyet.apq 2" at bounding box center [840, 12] width 110 height 16
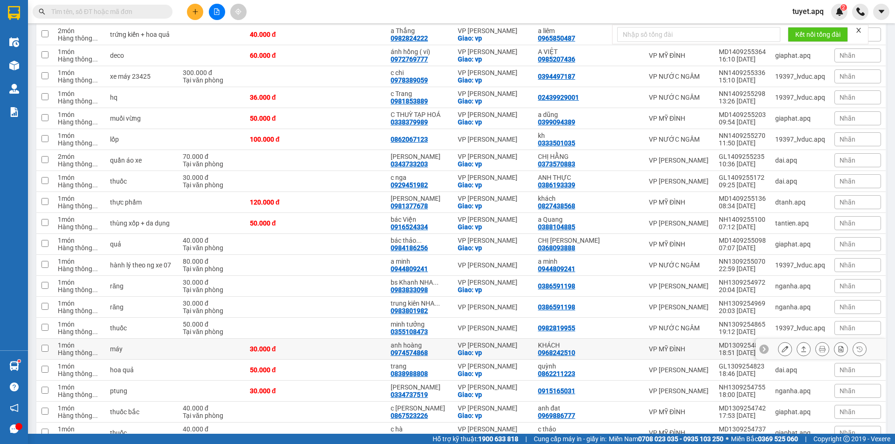
scroll to position [419, 0]
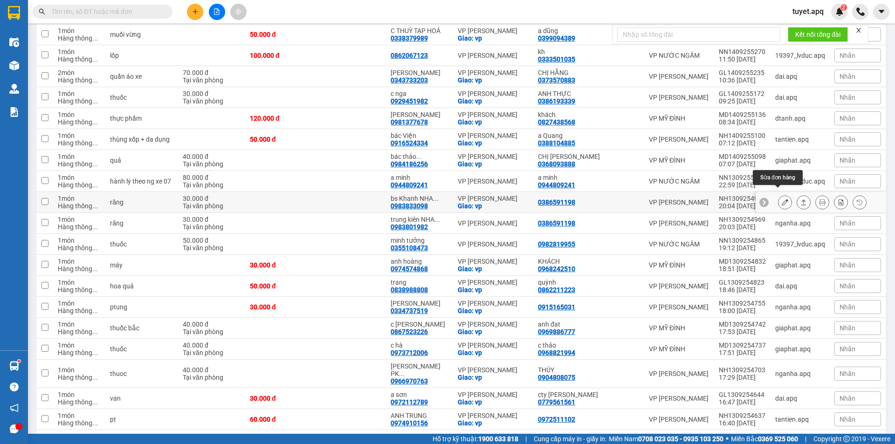
click at [778, 194] on button at bounding box center [784, 202] width 13 height 16
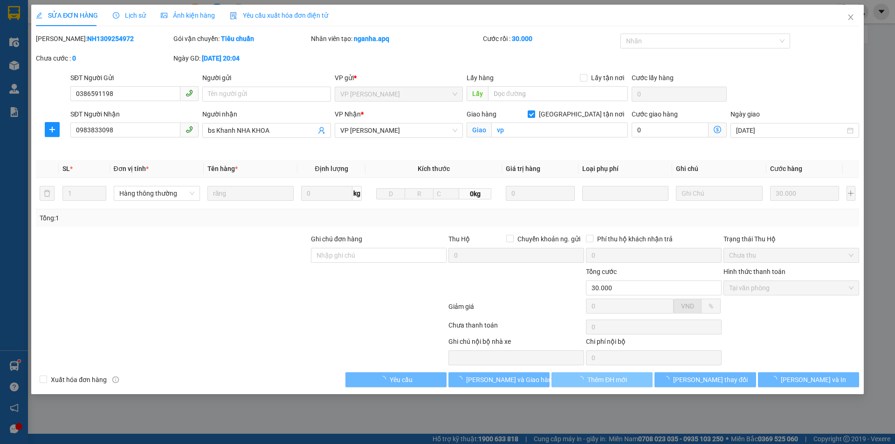
type input "0386591198"
type input "0983833098"
type input "bs Khanh NHA KHOA"
checkbox input "true"
type input "vp"
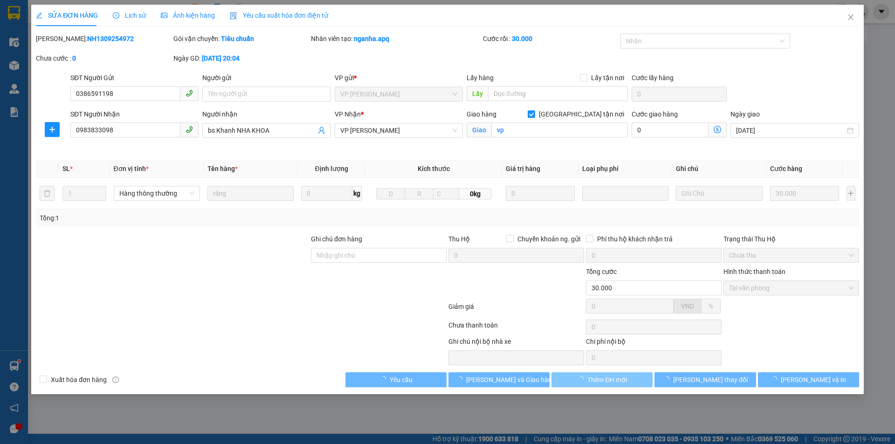
type input "30.000"
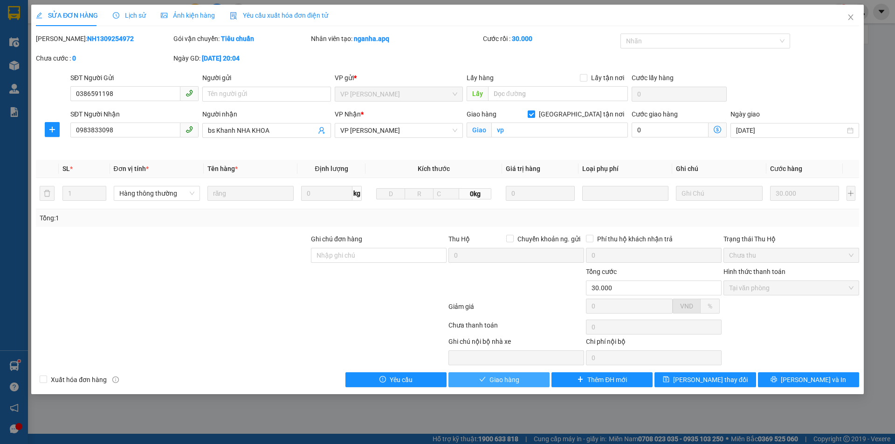
click at [514, 380] on span "Giao hàng" at bounding box center [504, 380] width 30 height 10
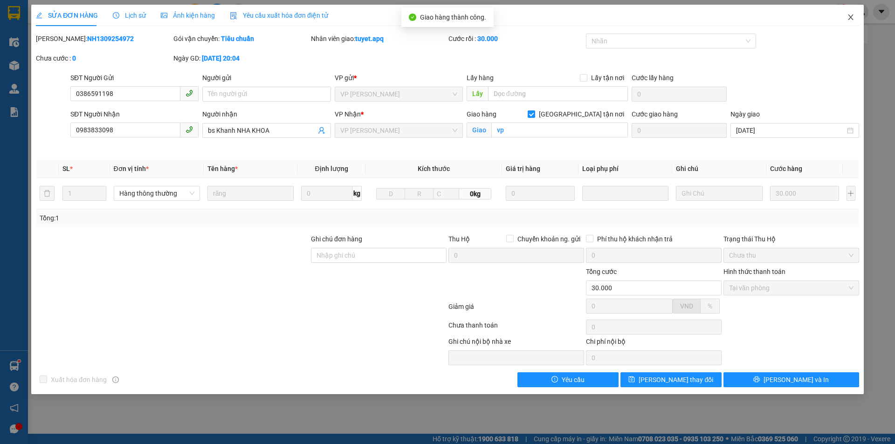
click at [851, 14] on span "Close" at bounding box center [850, 18] width 26 height 26
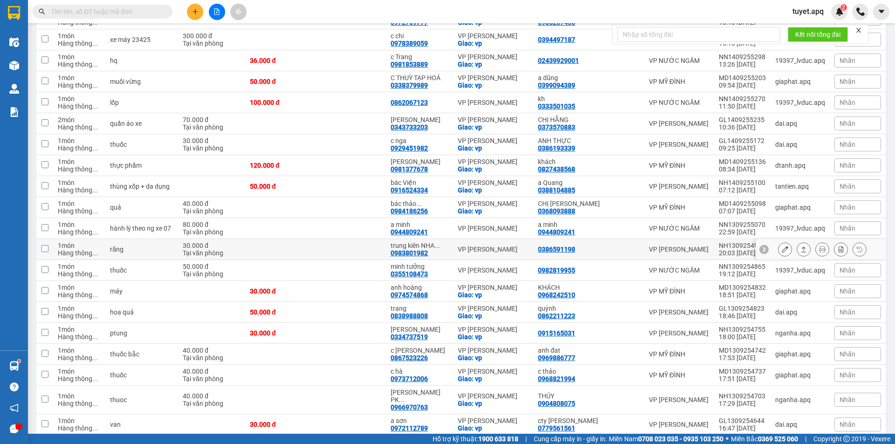
scroll to position [373, 0]
click at [782, 246] on icon at bounding box center [785, 249] width 7 height 7
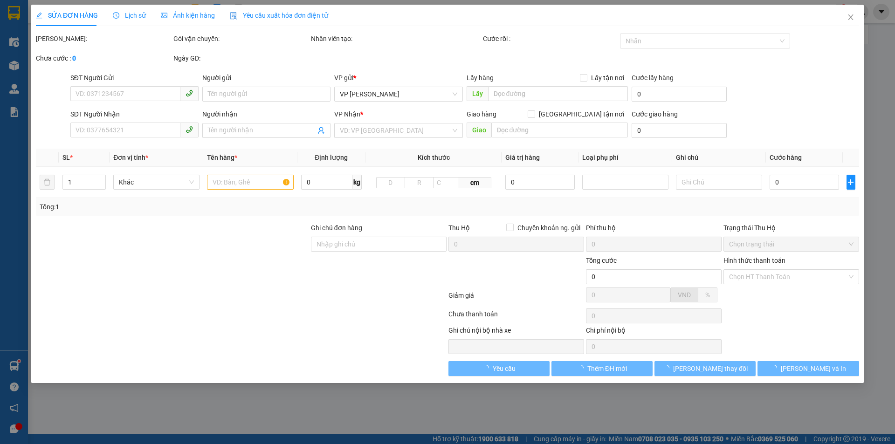
type input "0386591198"
type input "0983801982"
type input "trung kiên NHA KHOA"
type input "30.000"
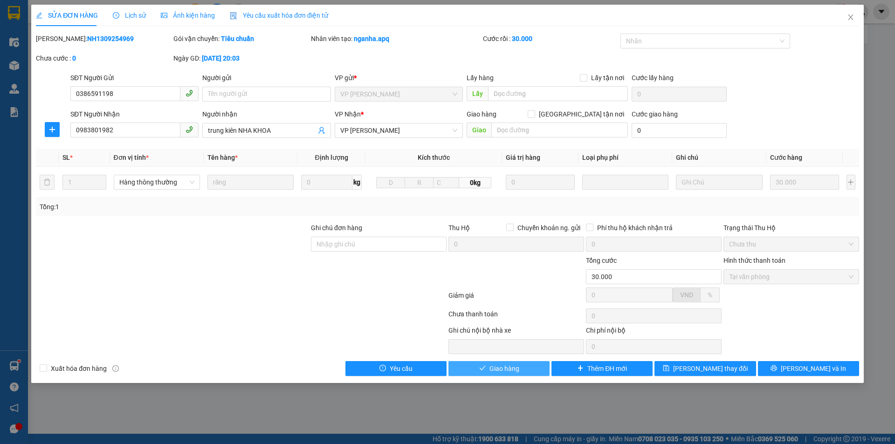
click at [521, 370] on button "Giao hàng" at bounding box center [498, 368] width 101 height 15
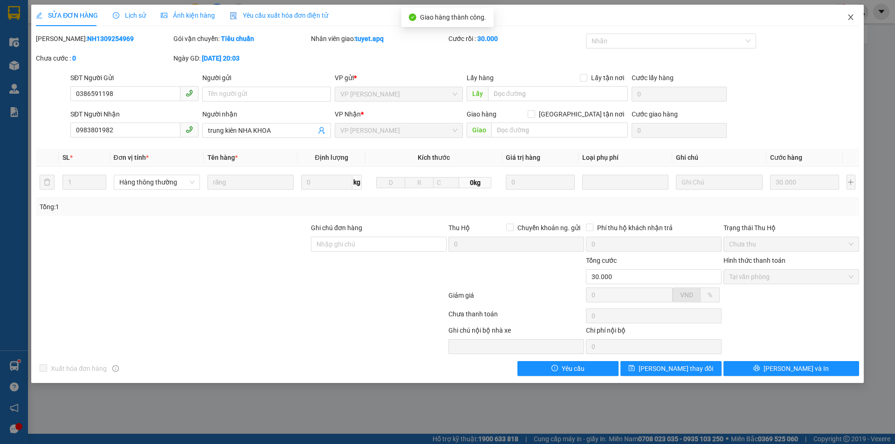
click at [850, 17] on icon "close" at bounding box center [850, 17] width 7 height 7
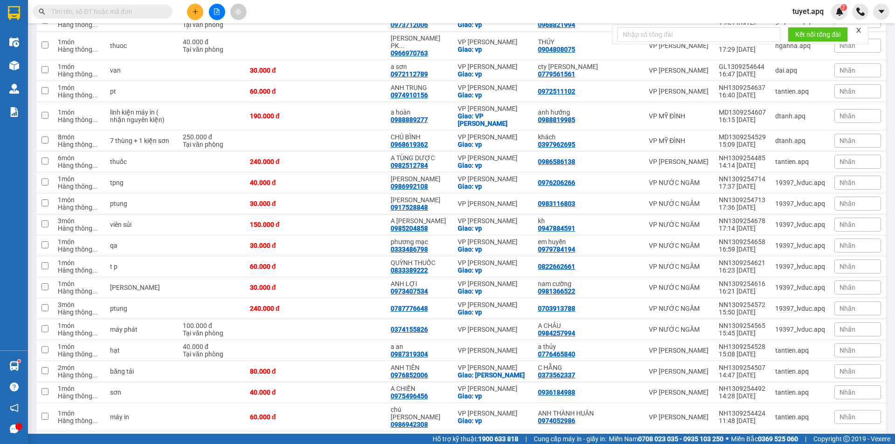
scroll to position [699, 0]
